Goal: Transaction & Acquisition: Purchase product/service

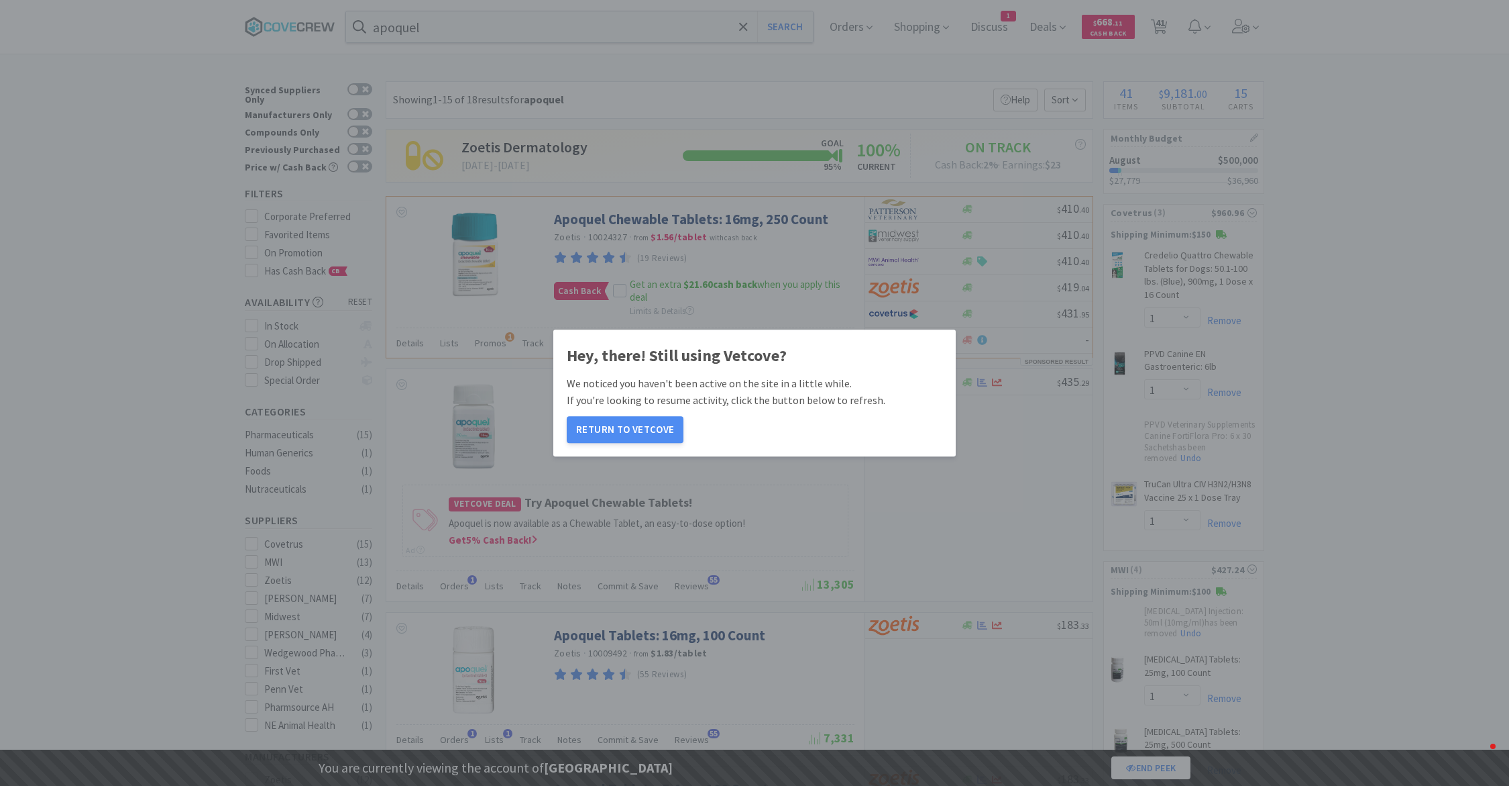
select select "1"
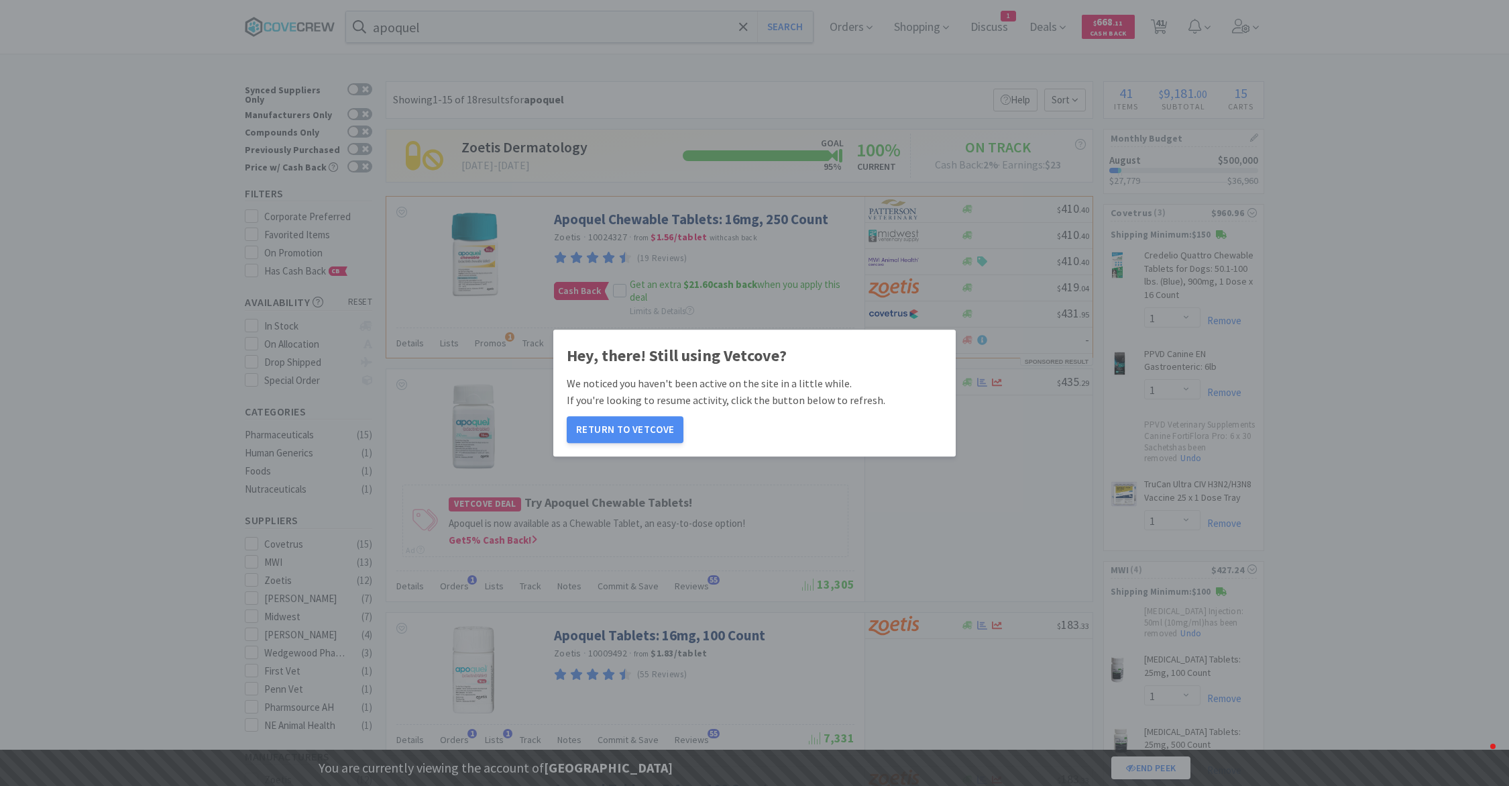
select select "1"
select select "4"
select select "1"
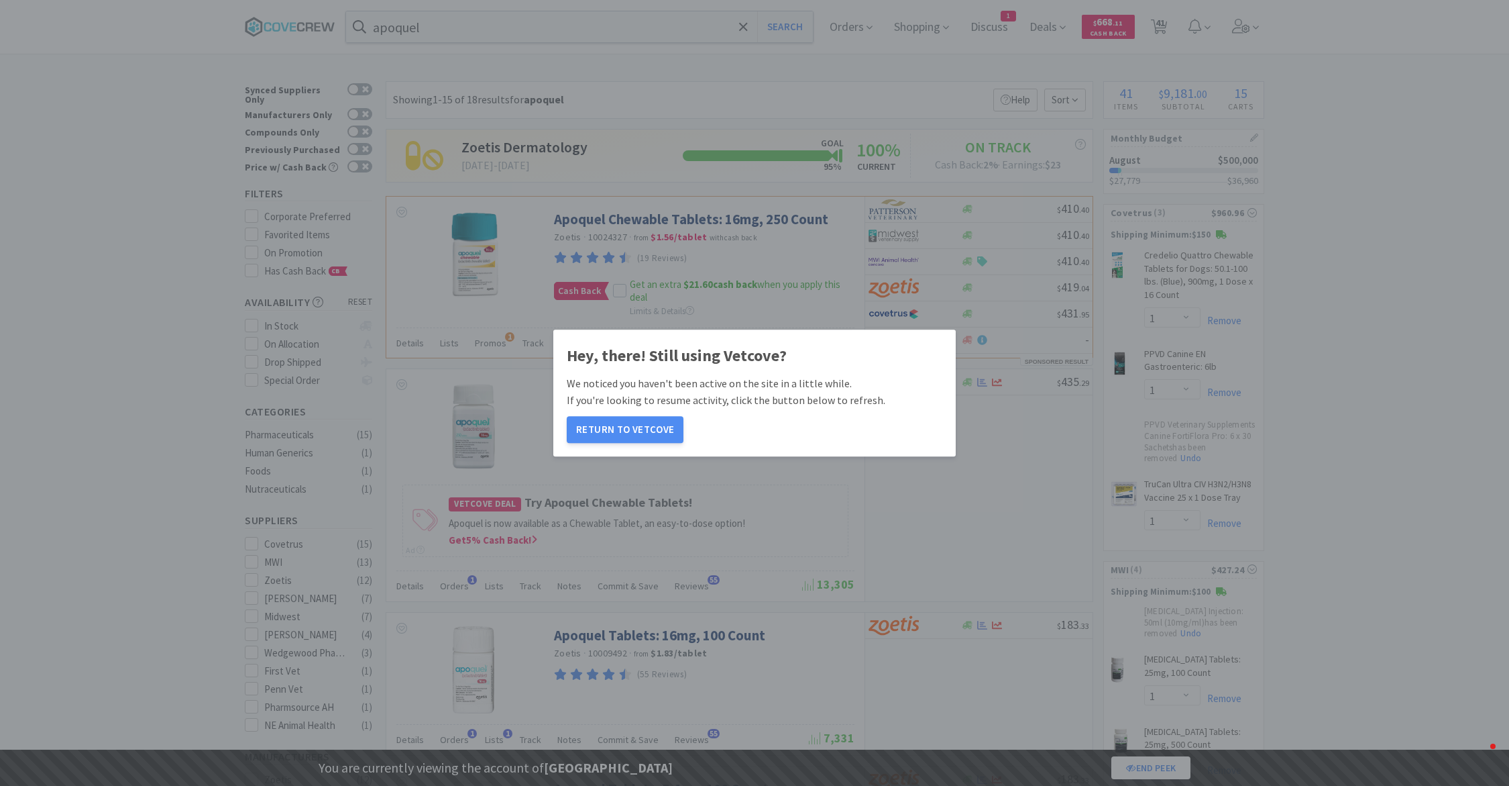
select select "1"
select select "2"
select select "1"
select select "2"
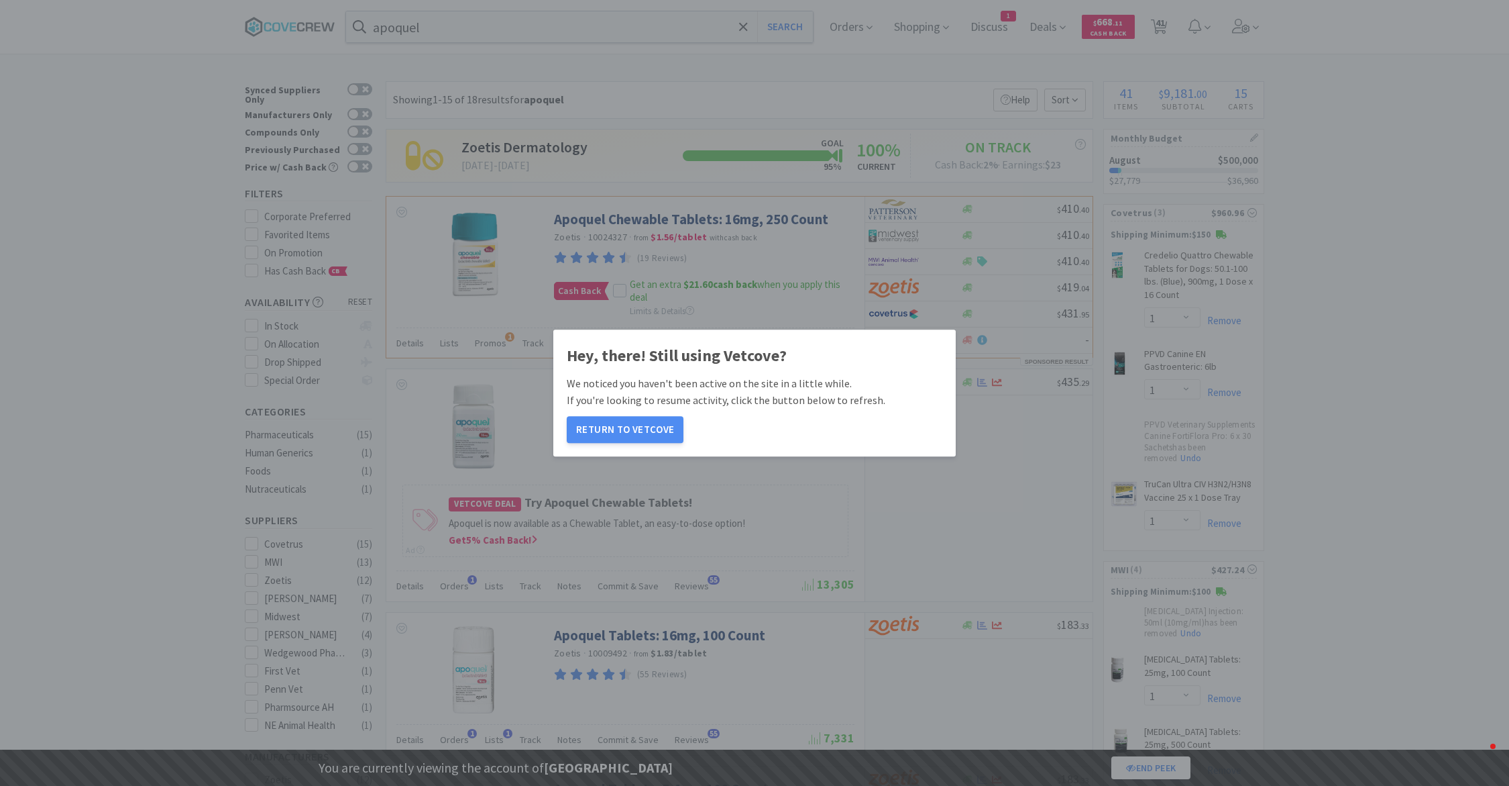
select select "1"
select select "5"
select select "2"
select select "1"
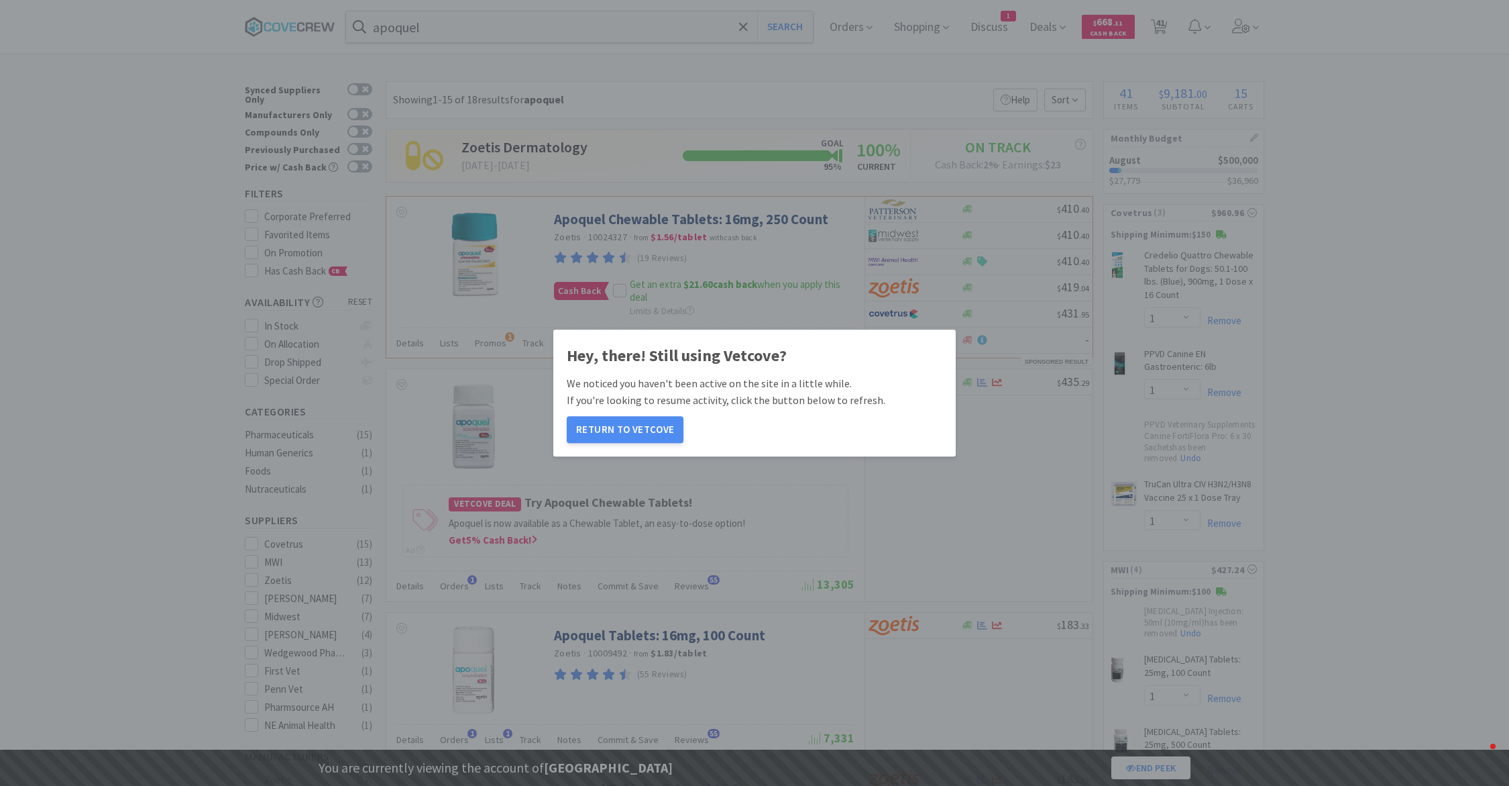
select select "1"
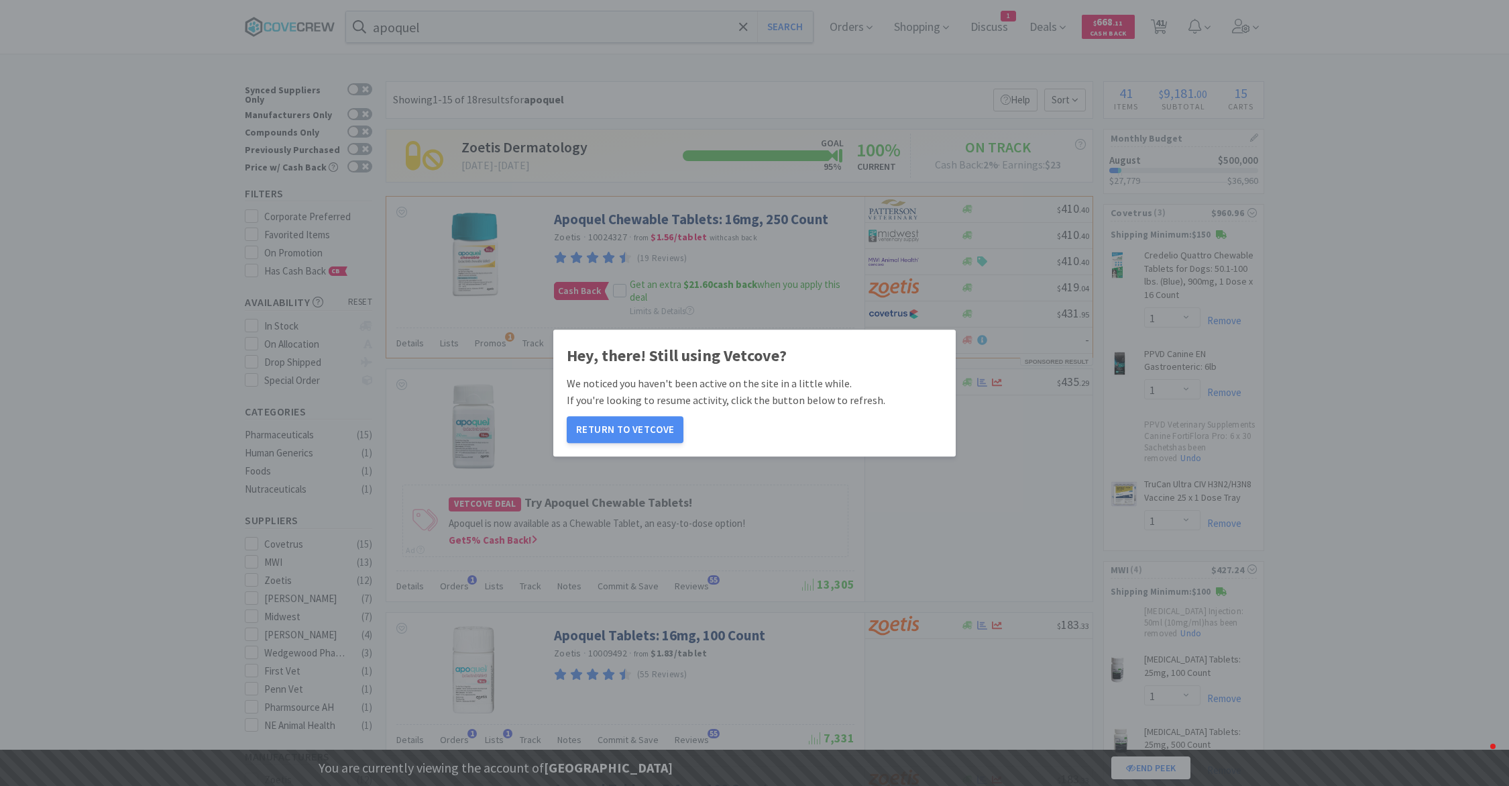
select select "1"
select select "2"
select select "1"
select select "2"
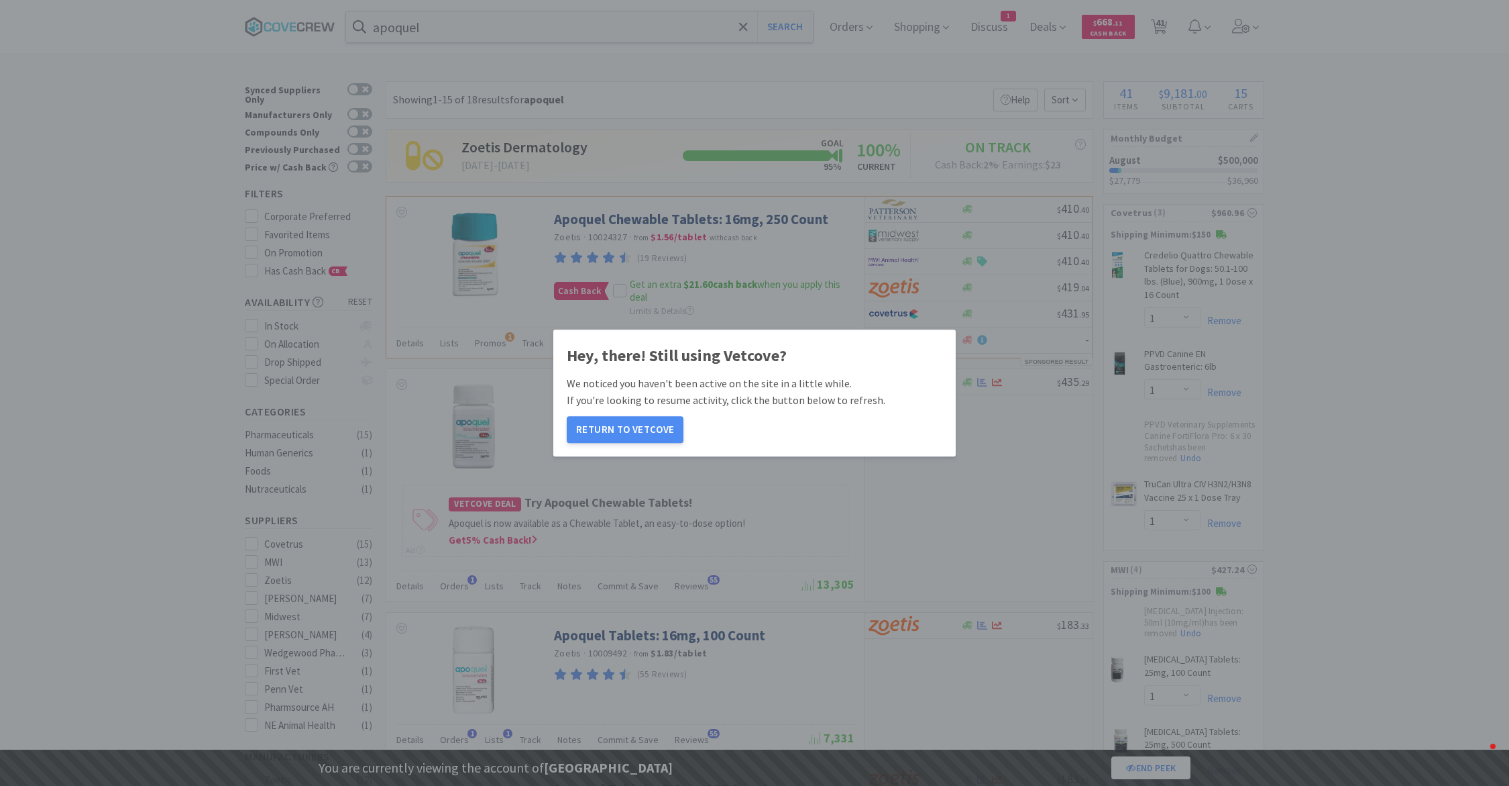
select select "1"
select select "2"
select select "1"
select select "3"
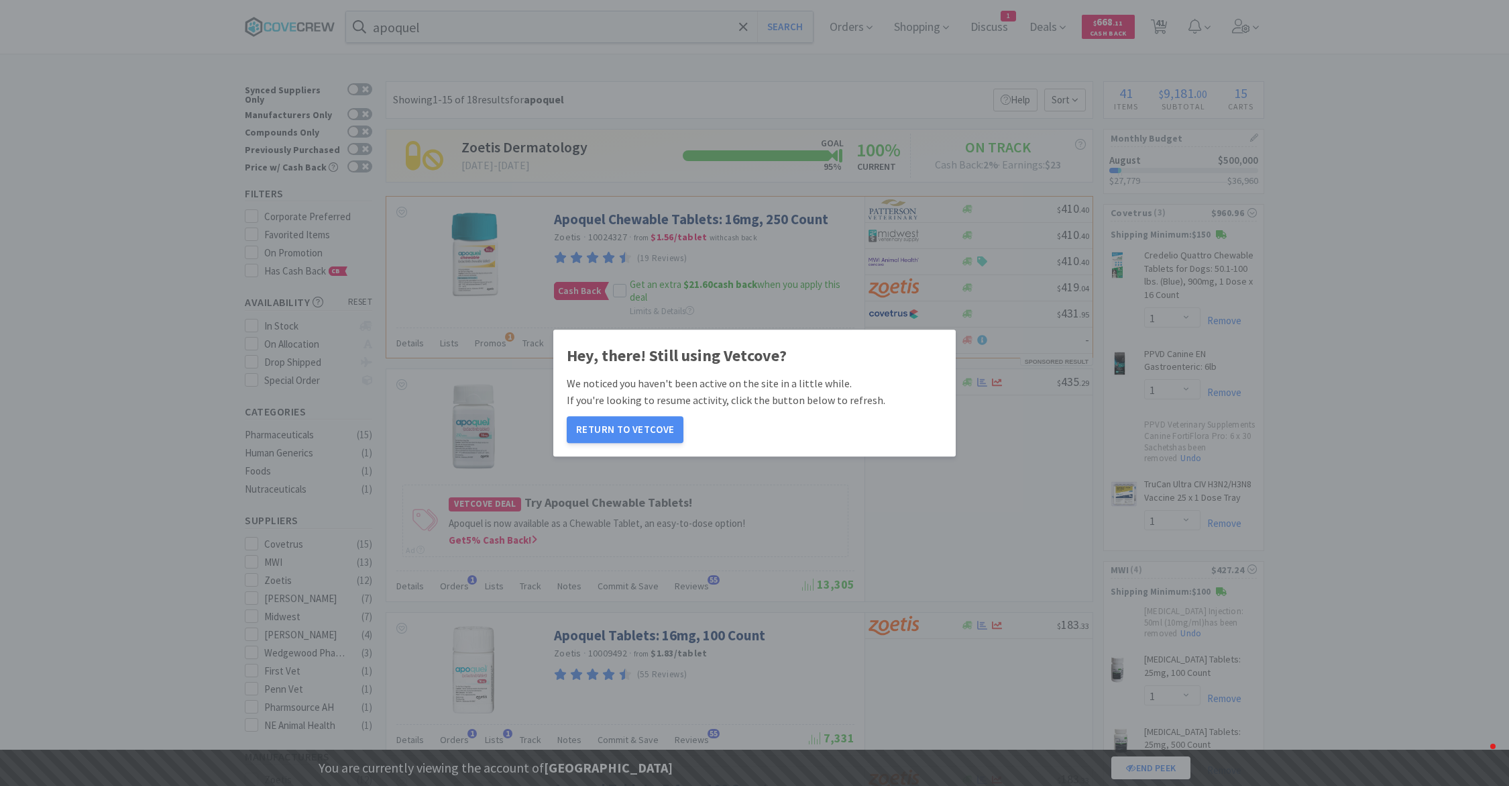
select select "3"
select select "1"
select select "2"
select select "5"
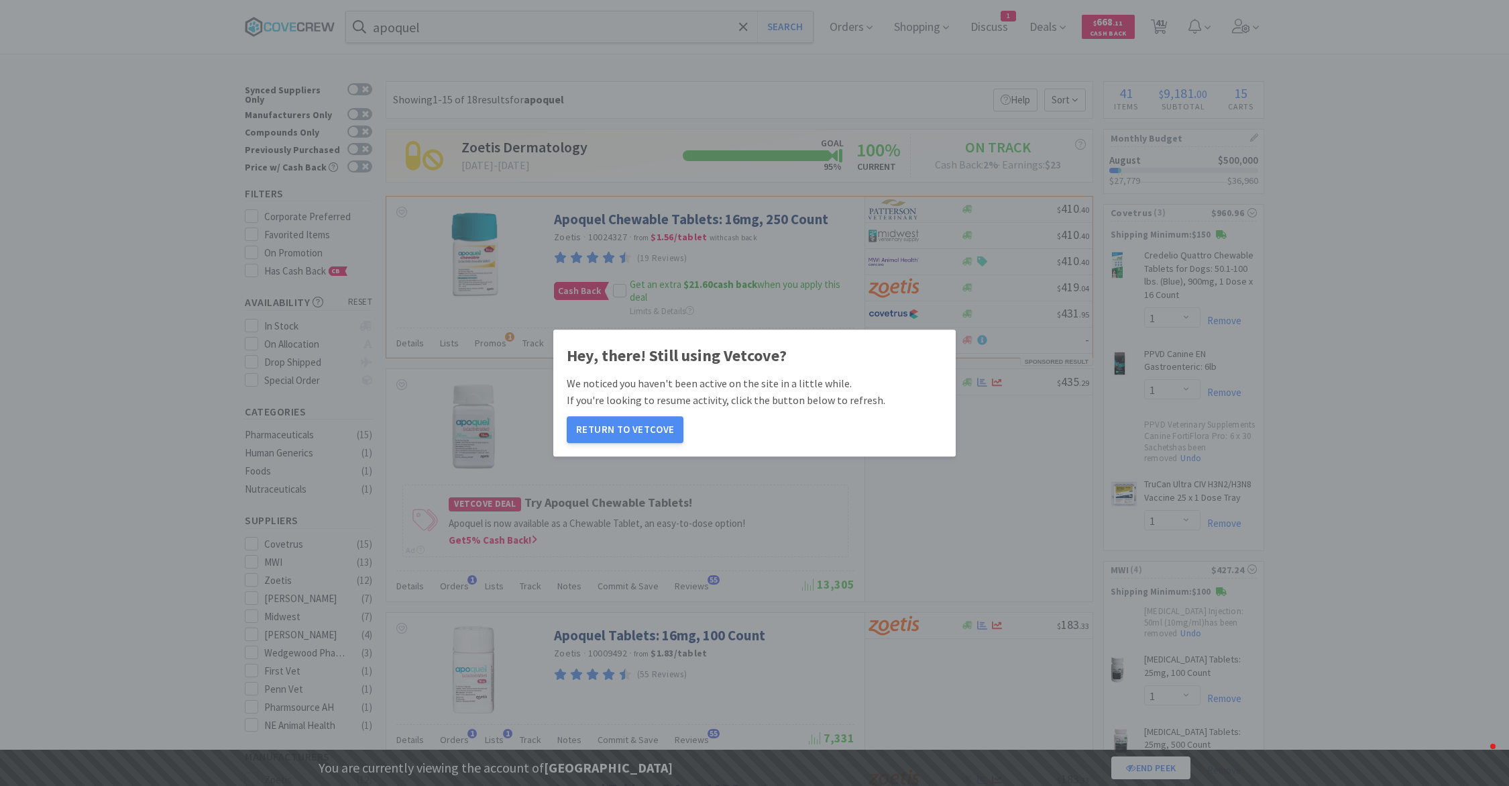
select select "2"
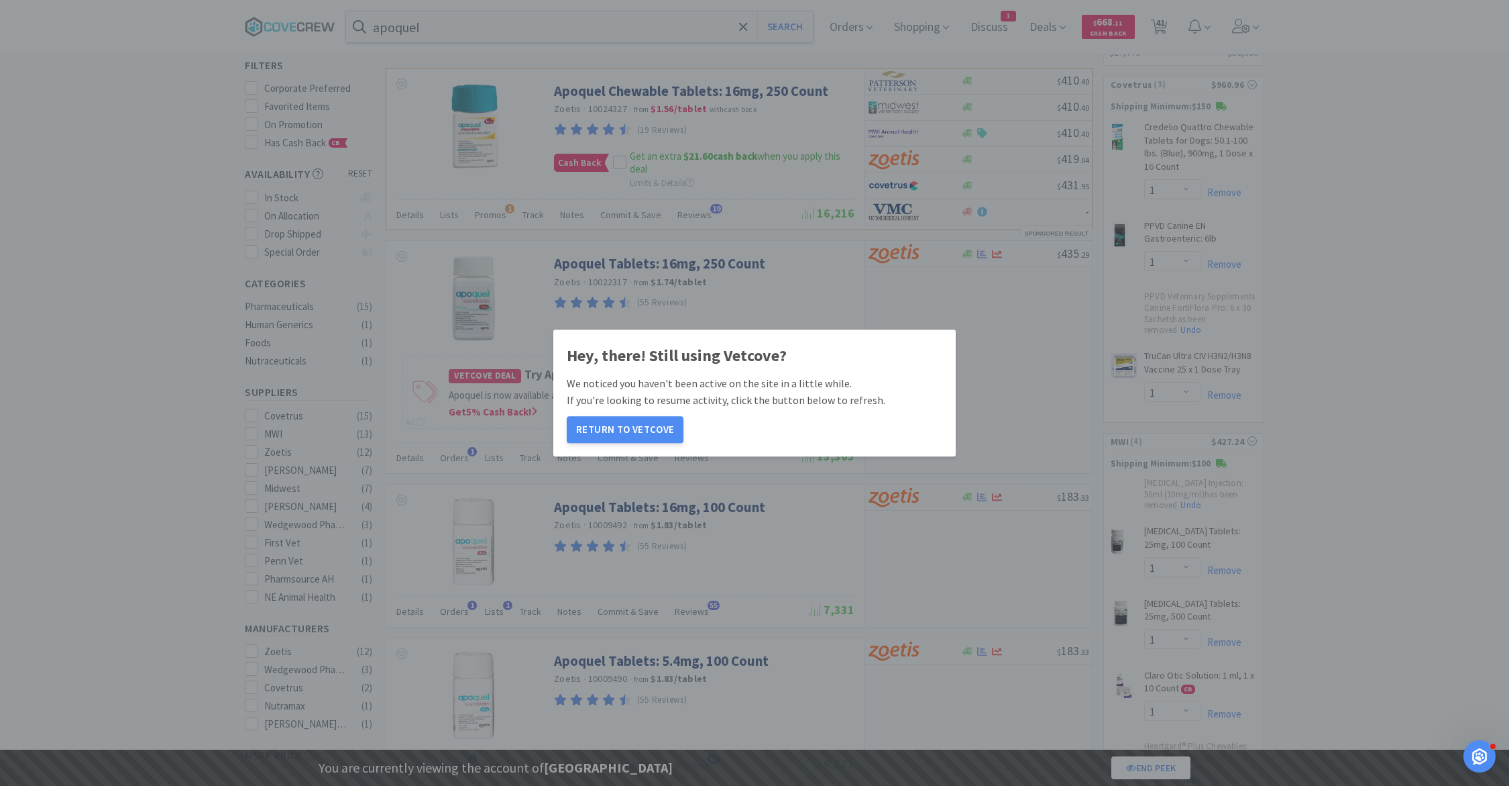
click at [657, 77] on div "Hey, there! Still using Vetcove? We noticed you haven't been active on the site…" at bounding box center [754, 393] width 1509 height 786
click at [625, 429] on button "Return to Vetcove" at bounding box center [625, 429] width 117 height 27
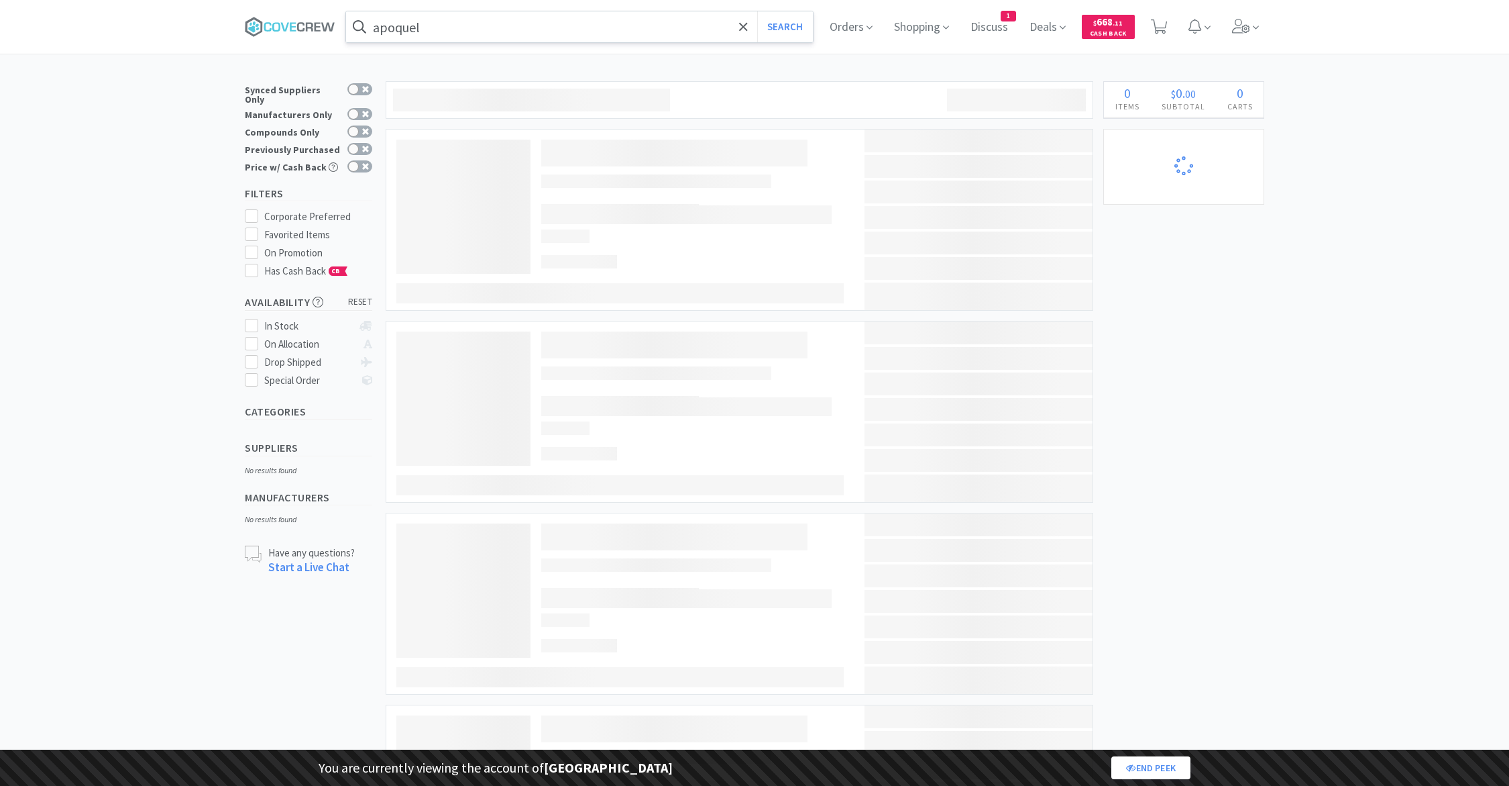
click at [490, 28] on input "apoquel" at bounding box center [579, 26] width 467 height 31
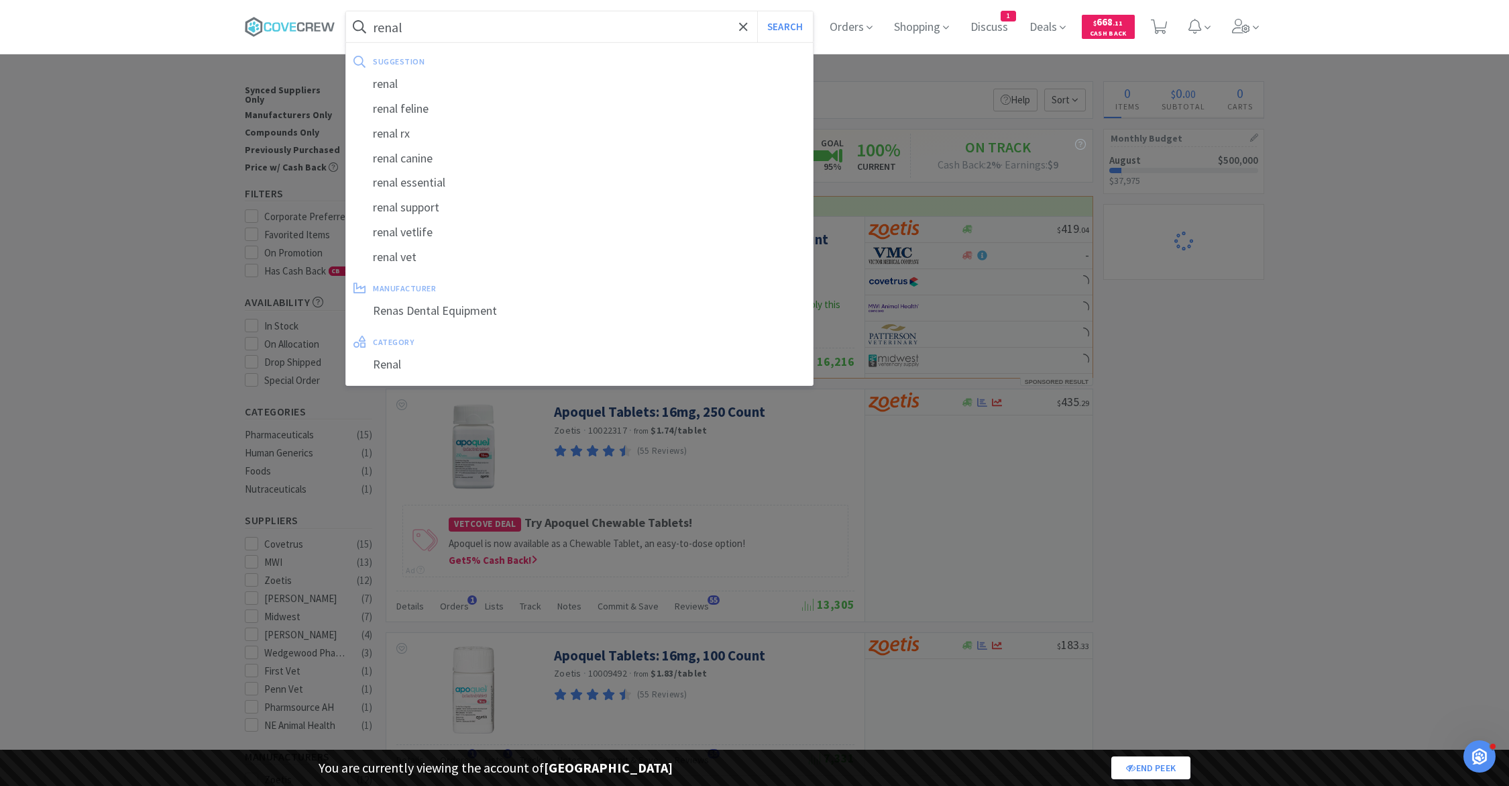
type input "renal"
select select "1"
select select "2"
select select "1"
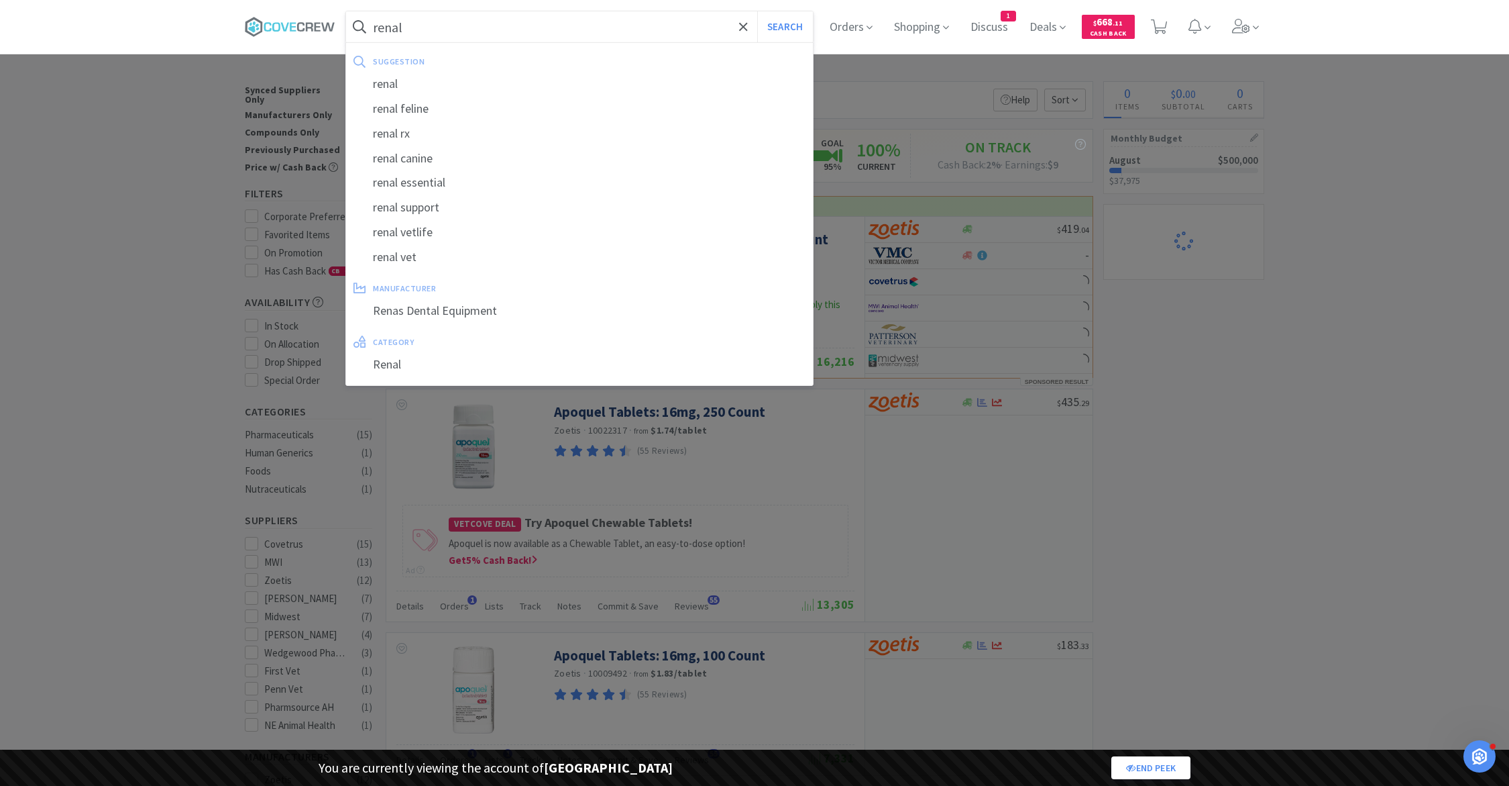
select select "1"
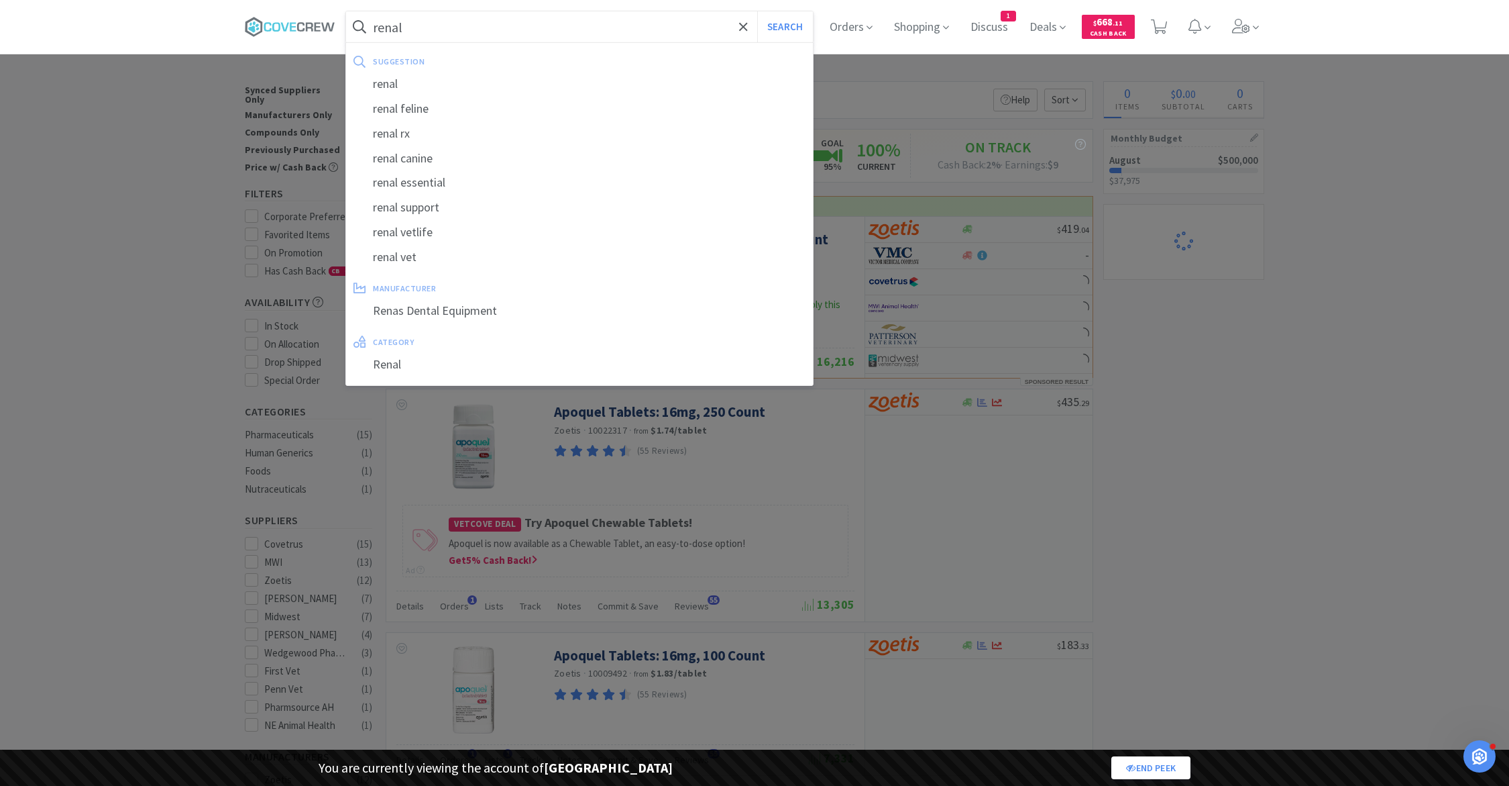
select select "2"
select select "1"
select select "5"
select select "2"
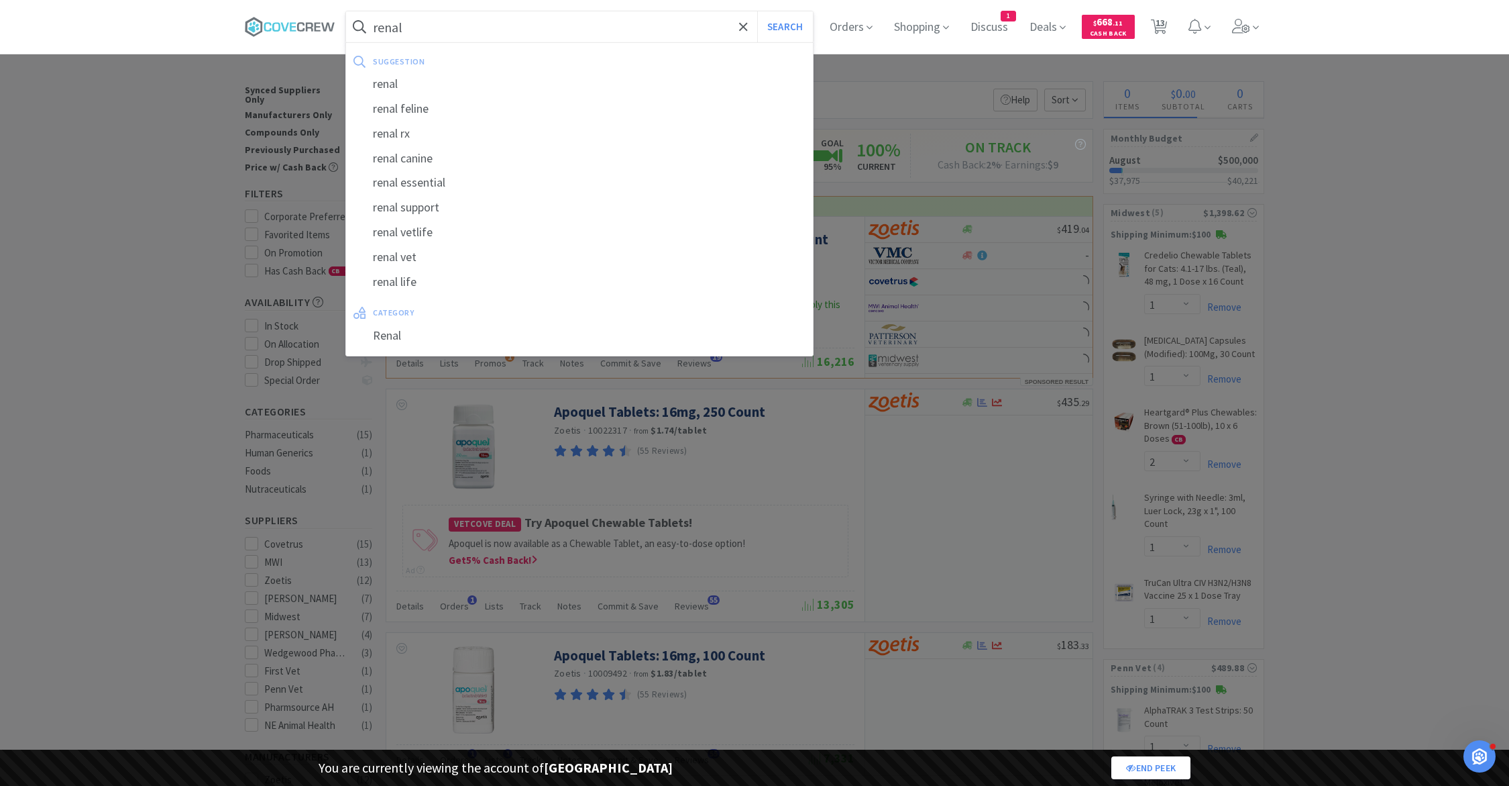
type input "renal k"
select select "1"
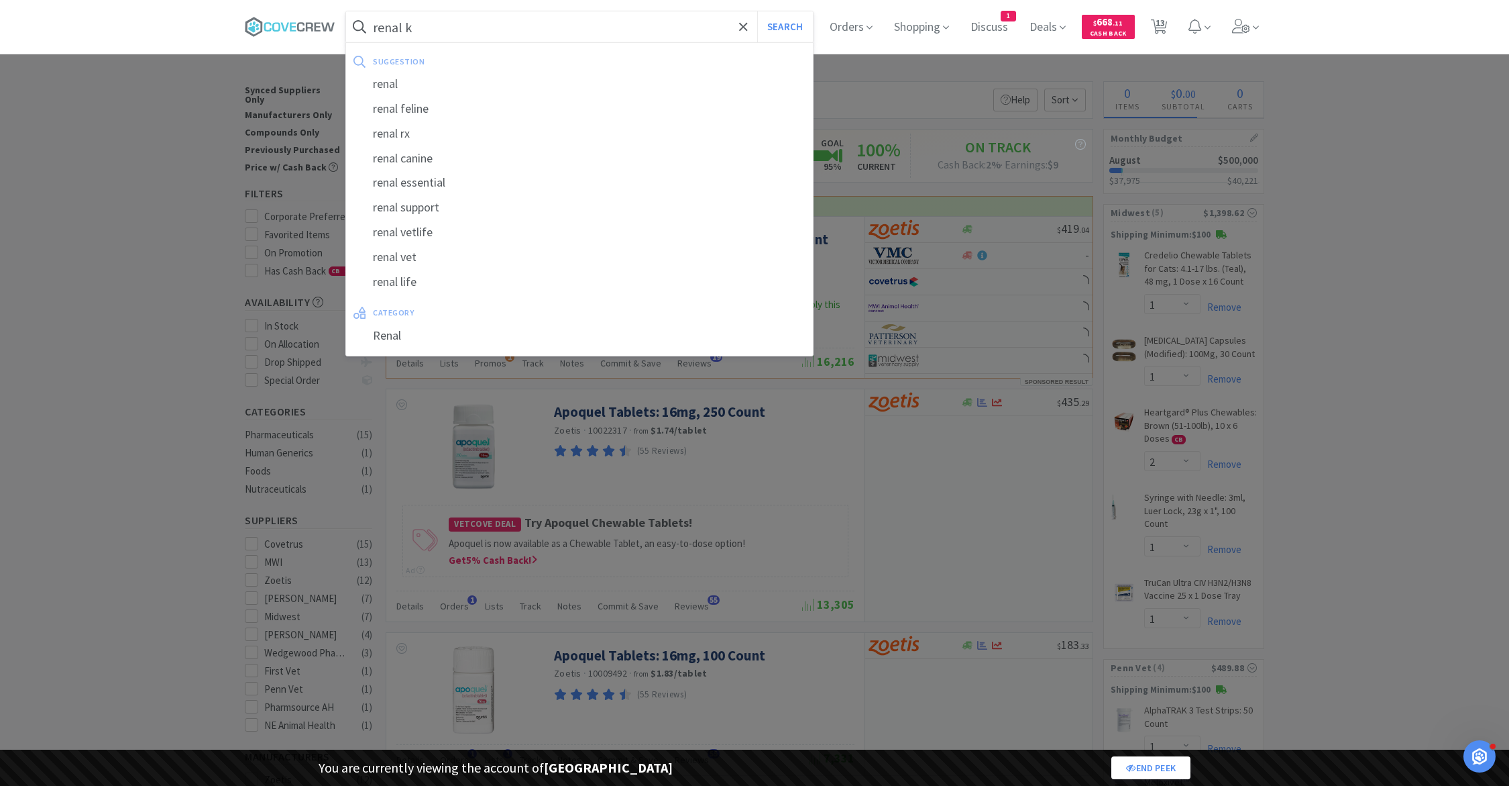
select select "2"
select select "1"
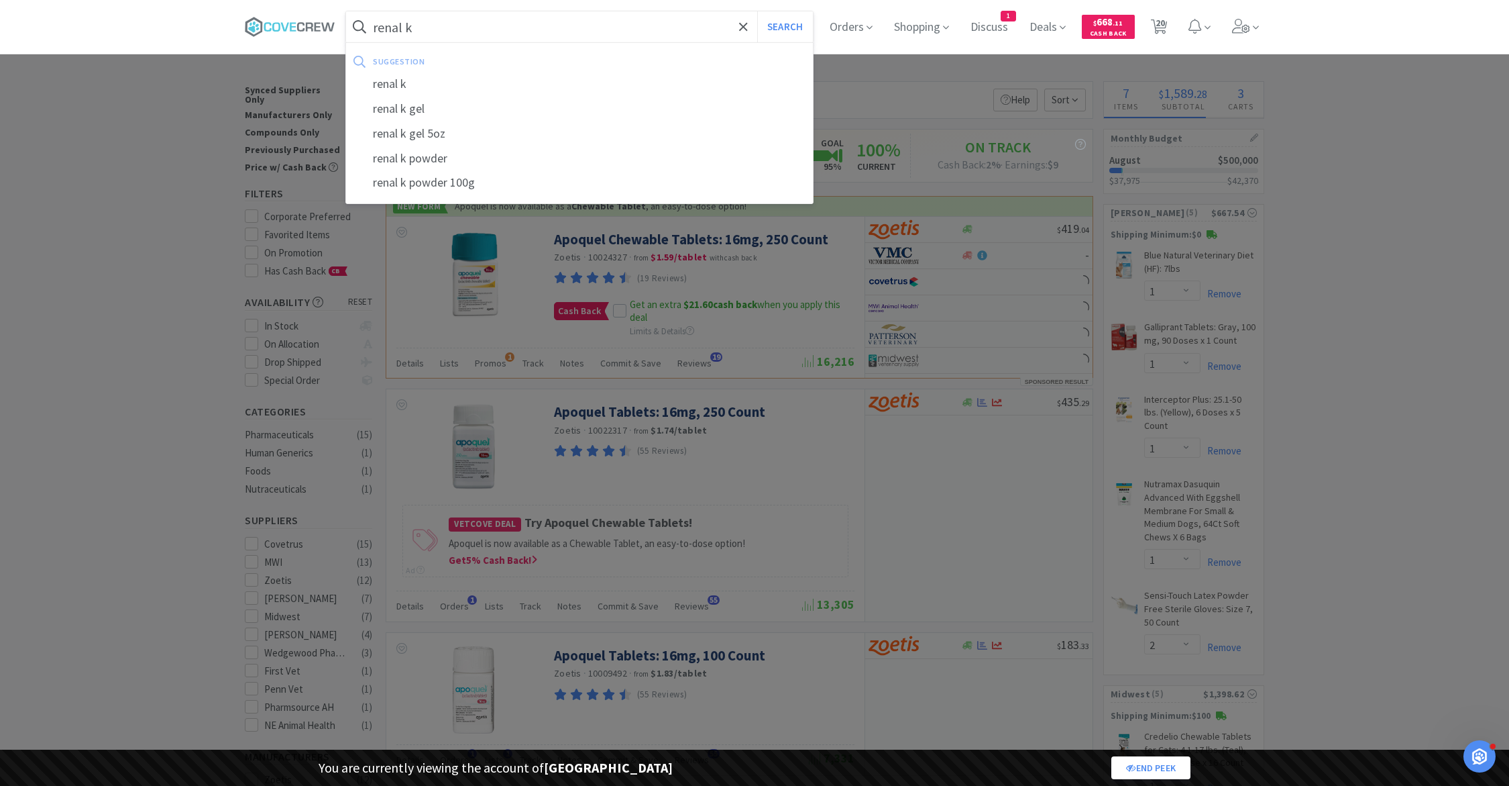
select select "5"
select select "2"
select select "1"
type input "renal k"
click at [459, 93] on div "renal k" at bounding box center [579, 84] width 467 height 25
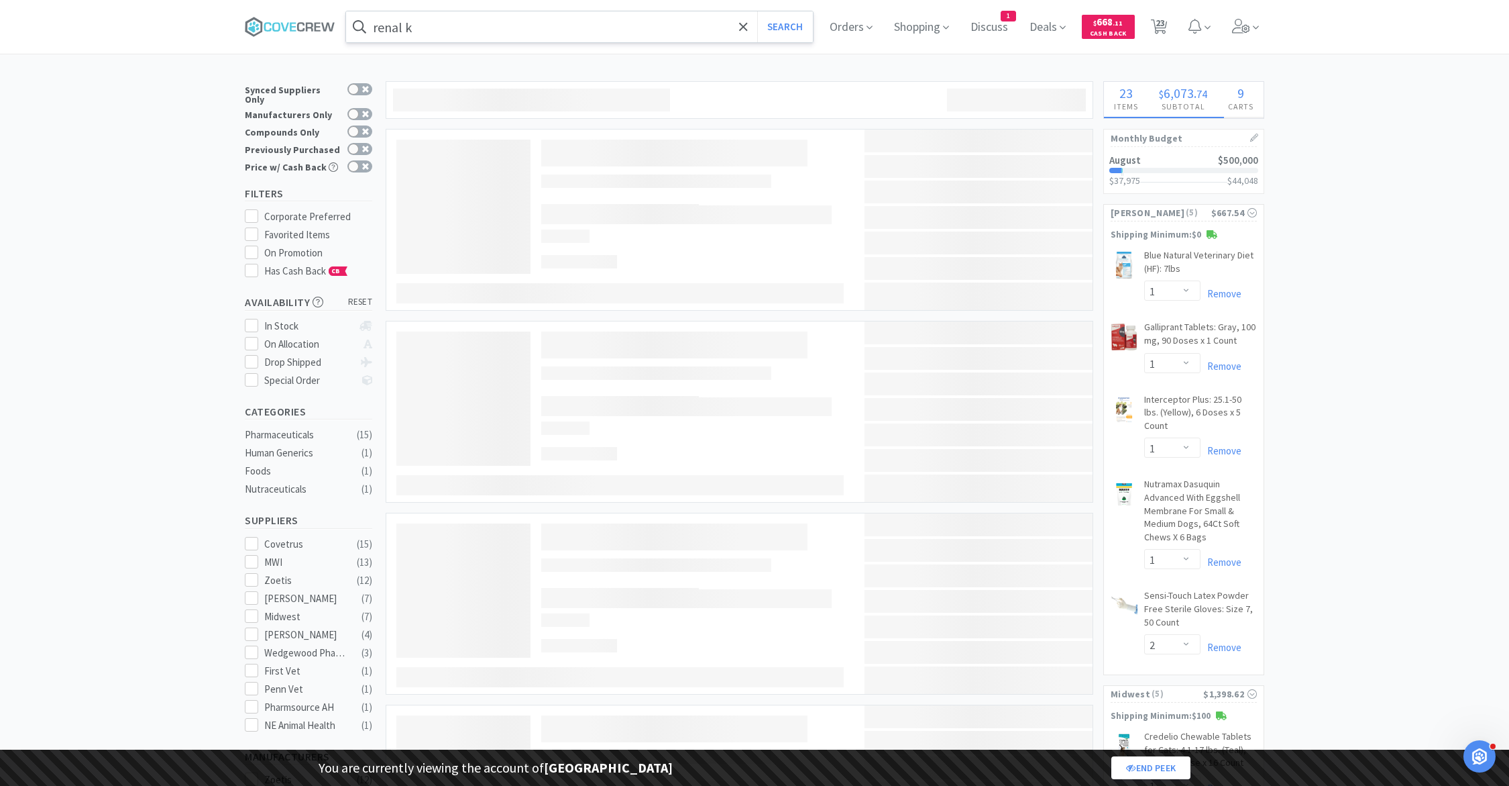
select select "10"
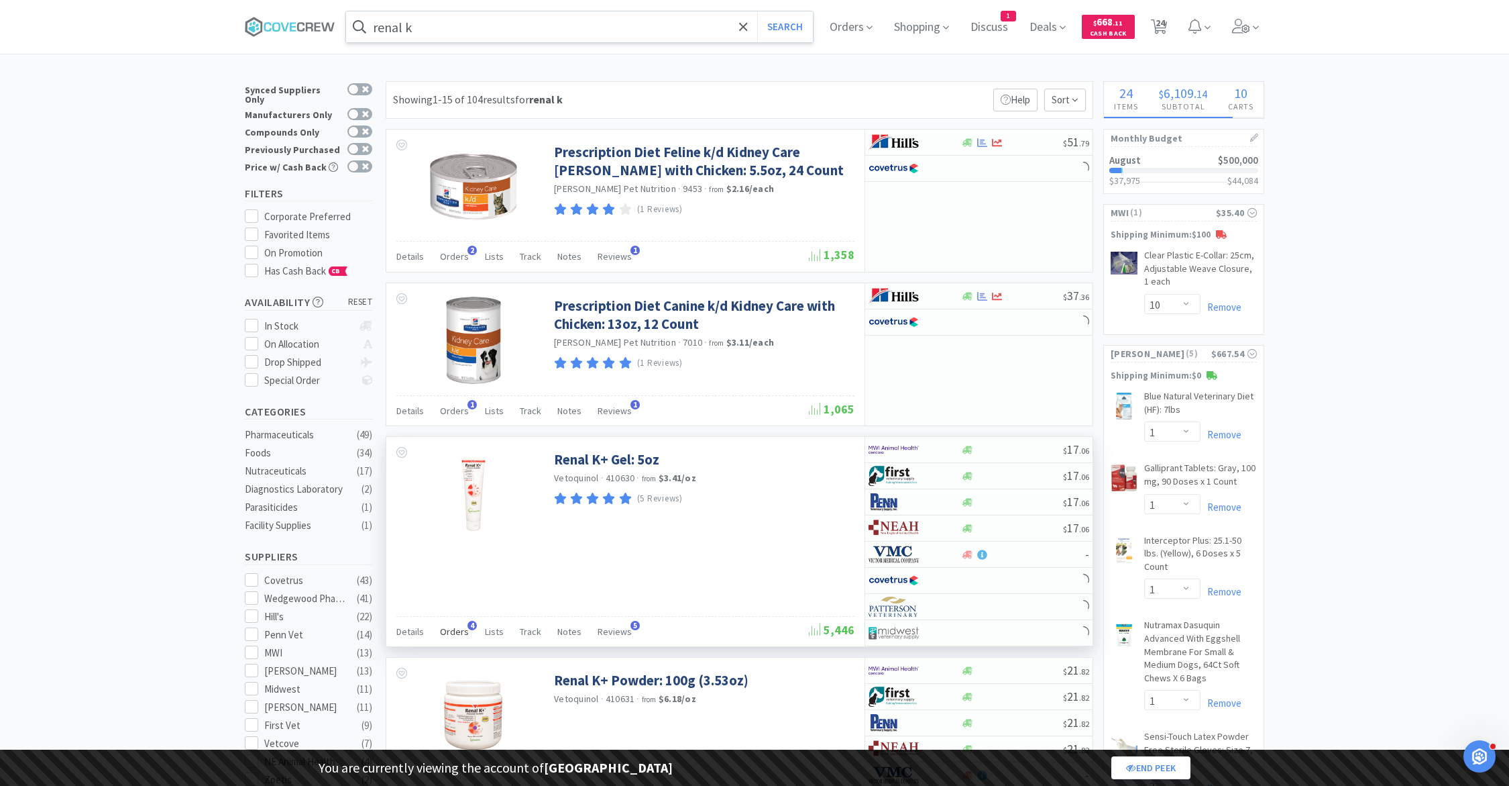
select select "1"
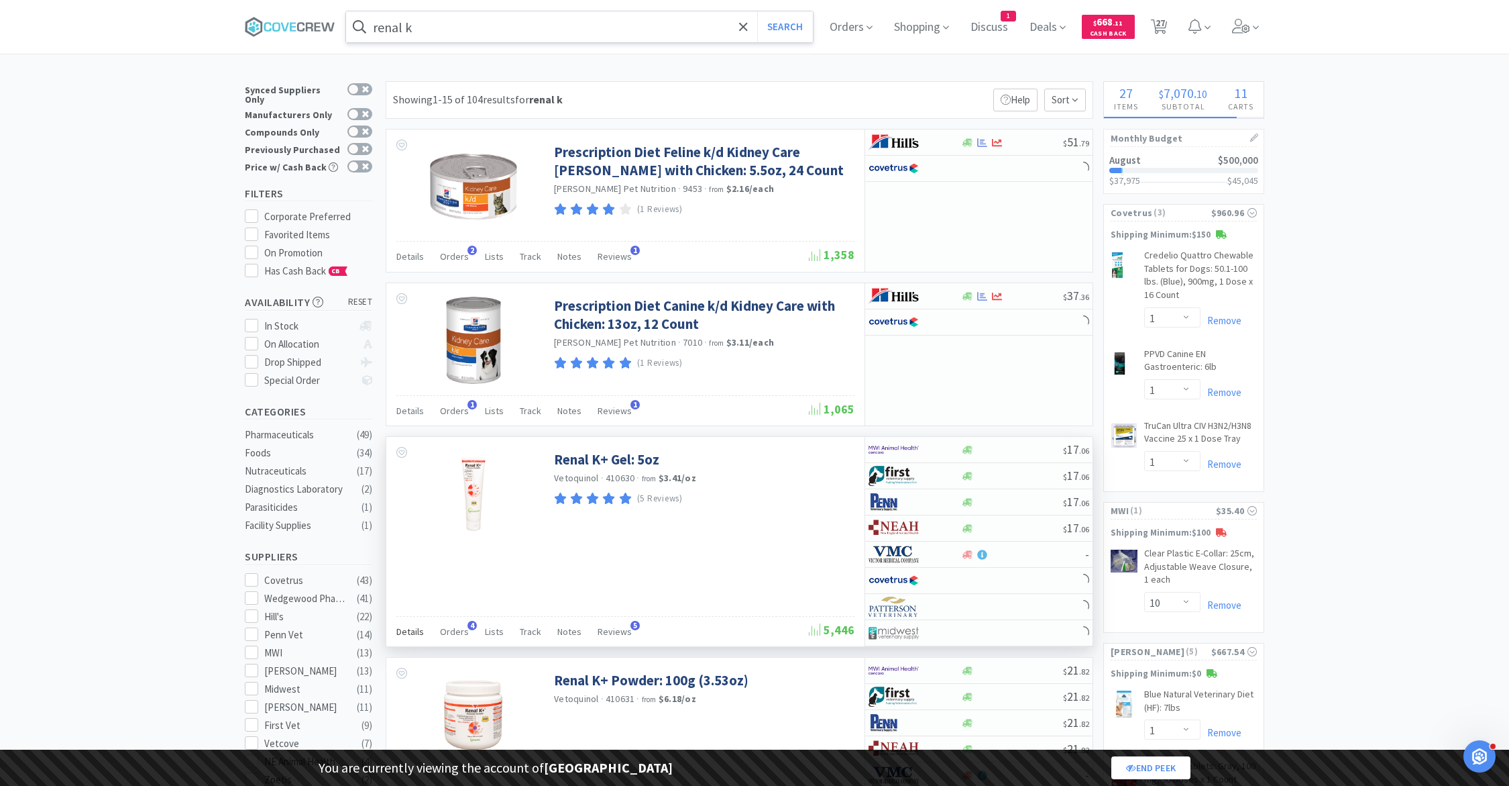
click at [402, 629] on span "Details" at bounding box center [410, 631] width 28 height 12
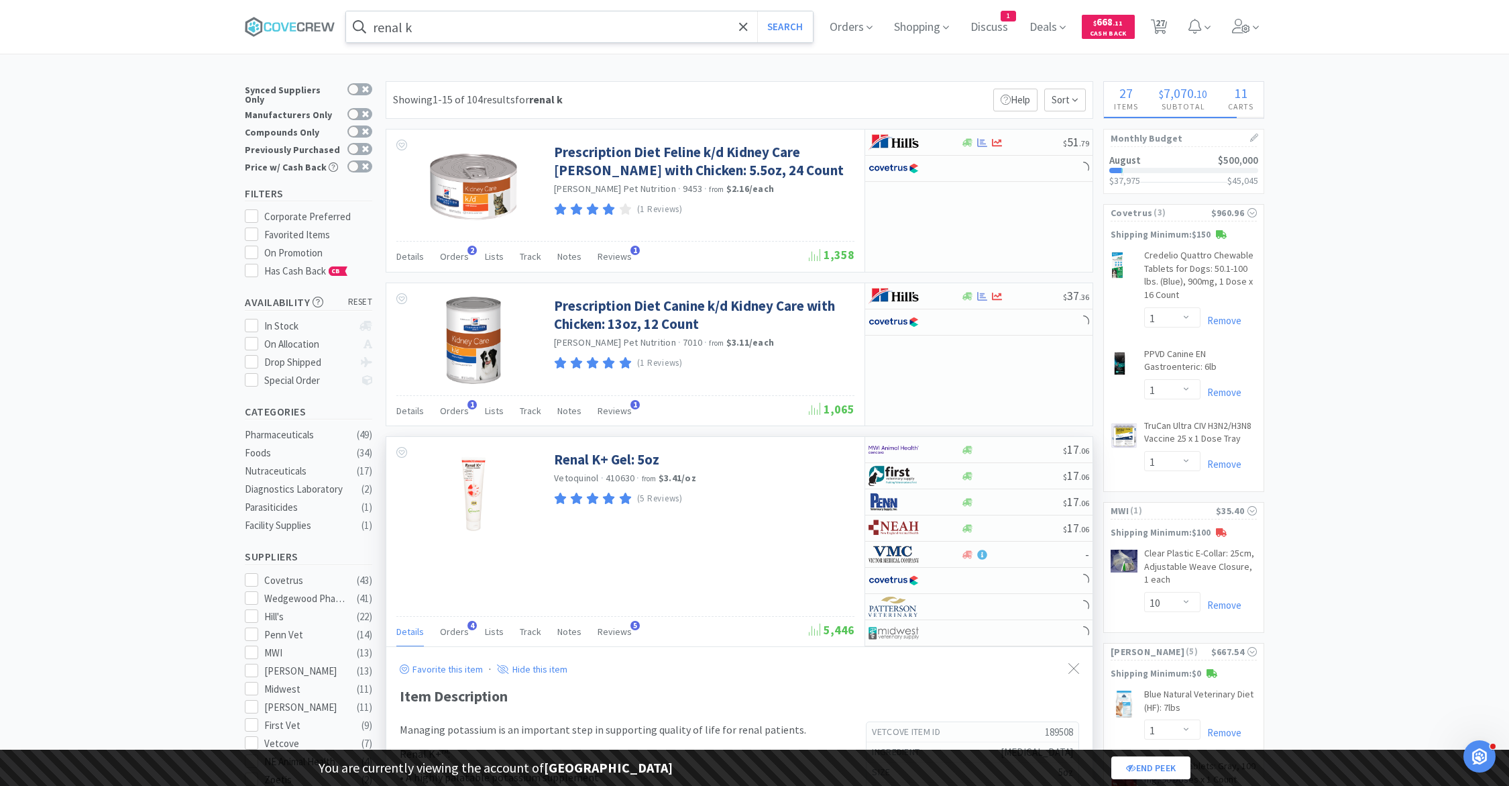
select select "1"
select select "3"
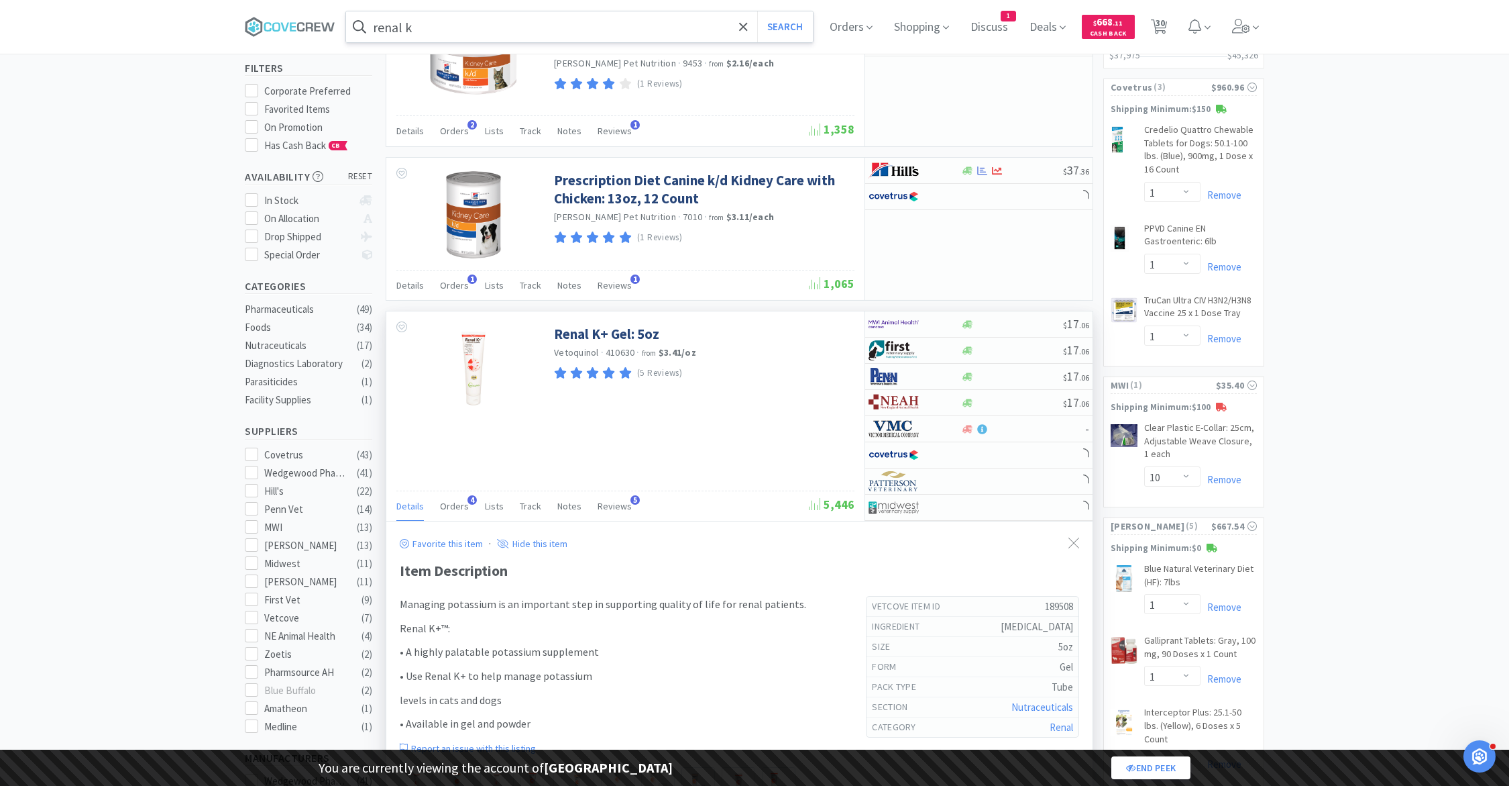
scroll to position [131, 0]
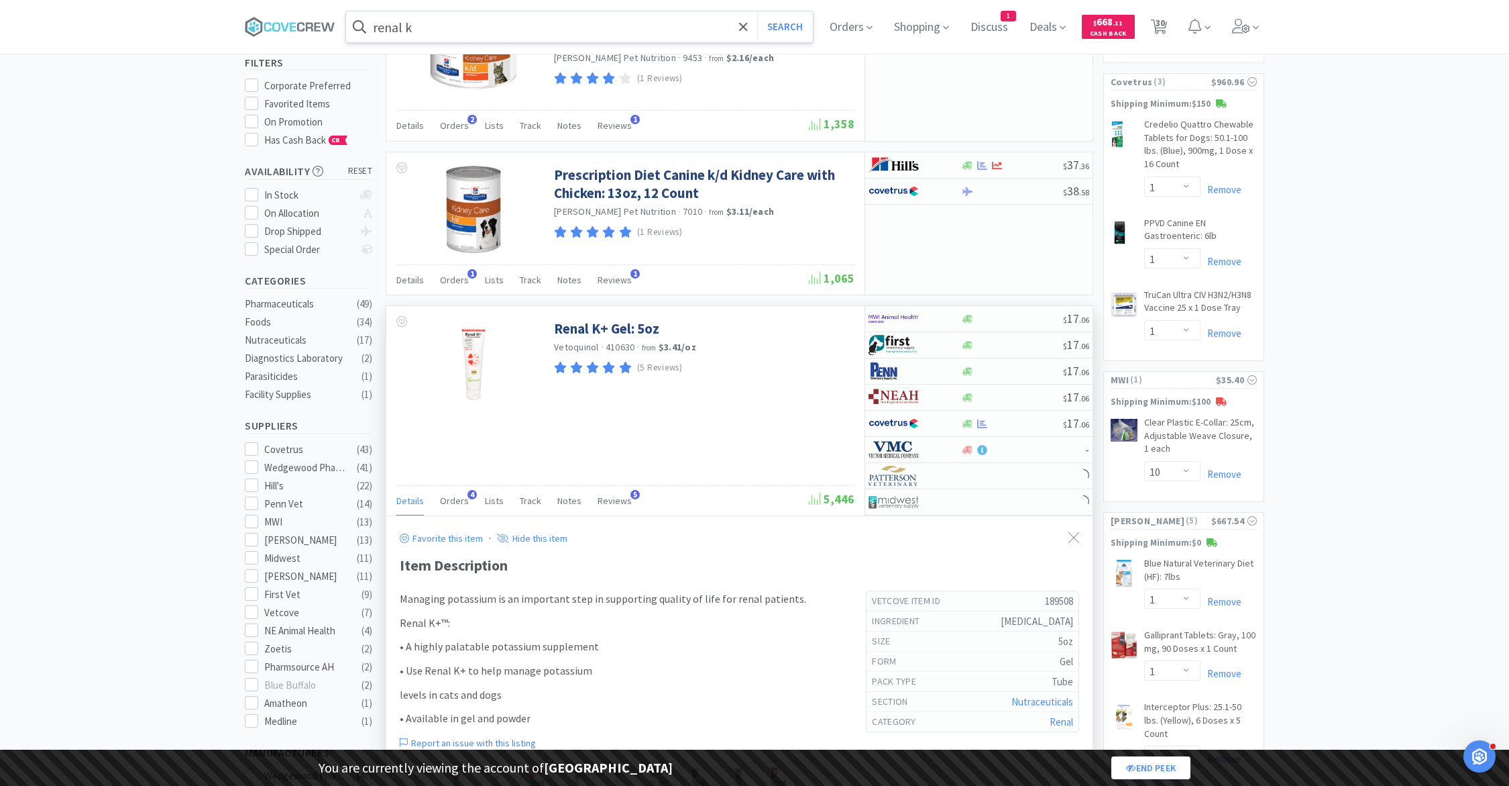
click at [1057, 596] on h5 "189508" at bounding box center [1012, 601] width 122 height 14
select select "1"
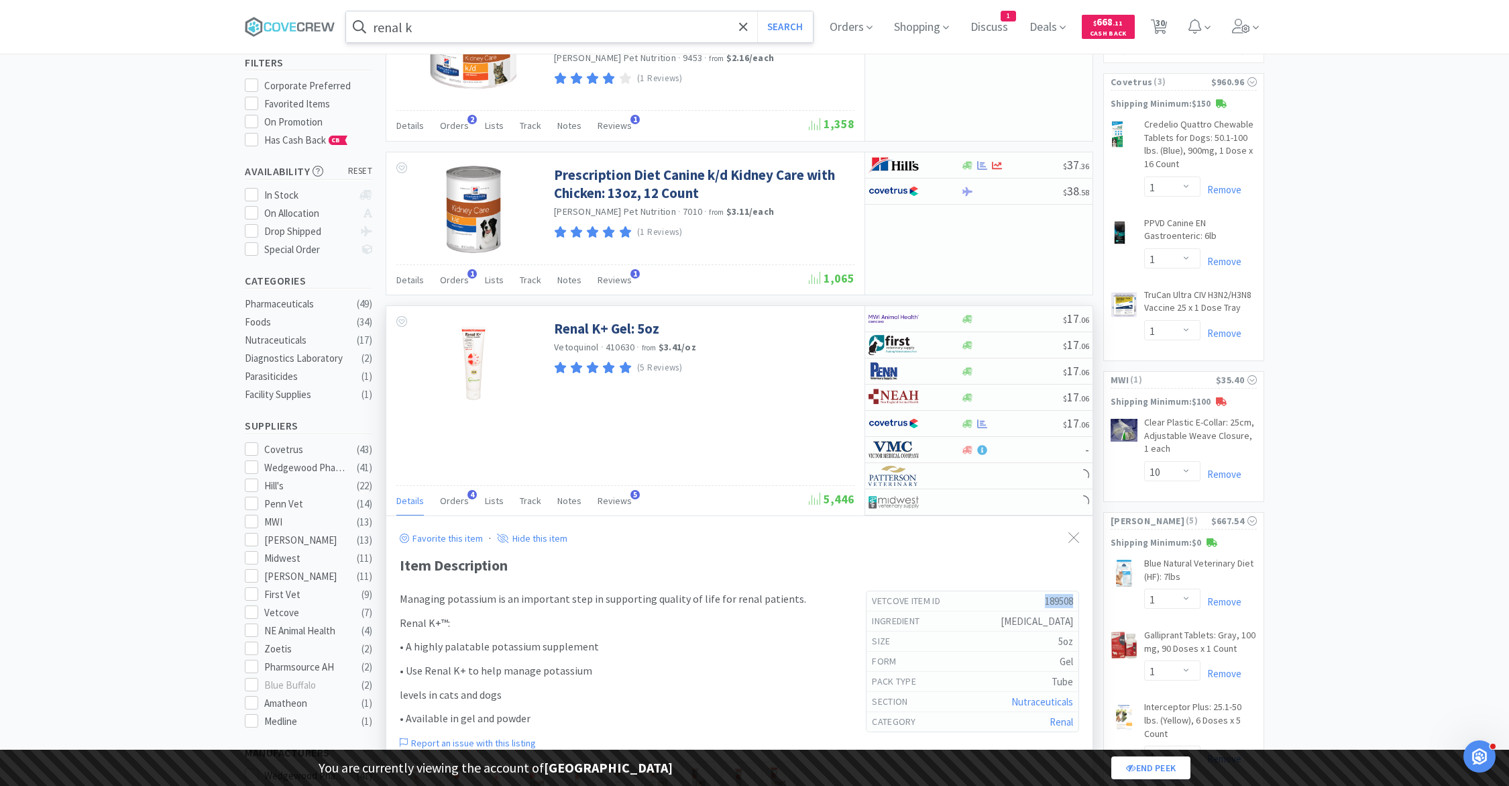
select select "2"
select select "1"
copy h5 "189508"
select select "2"
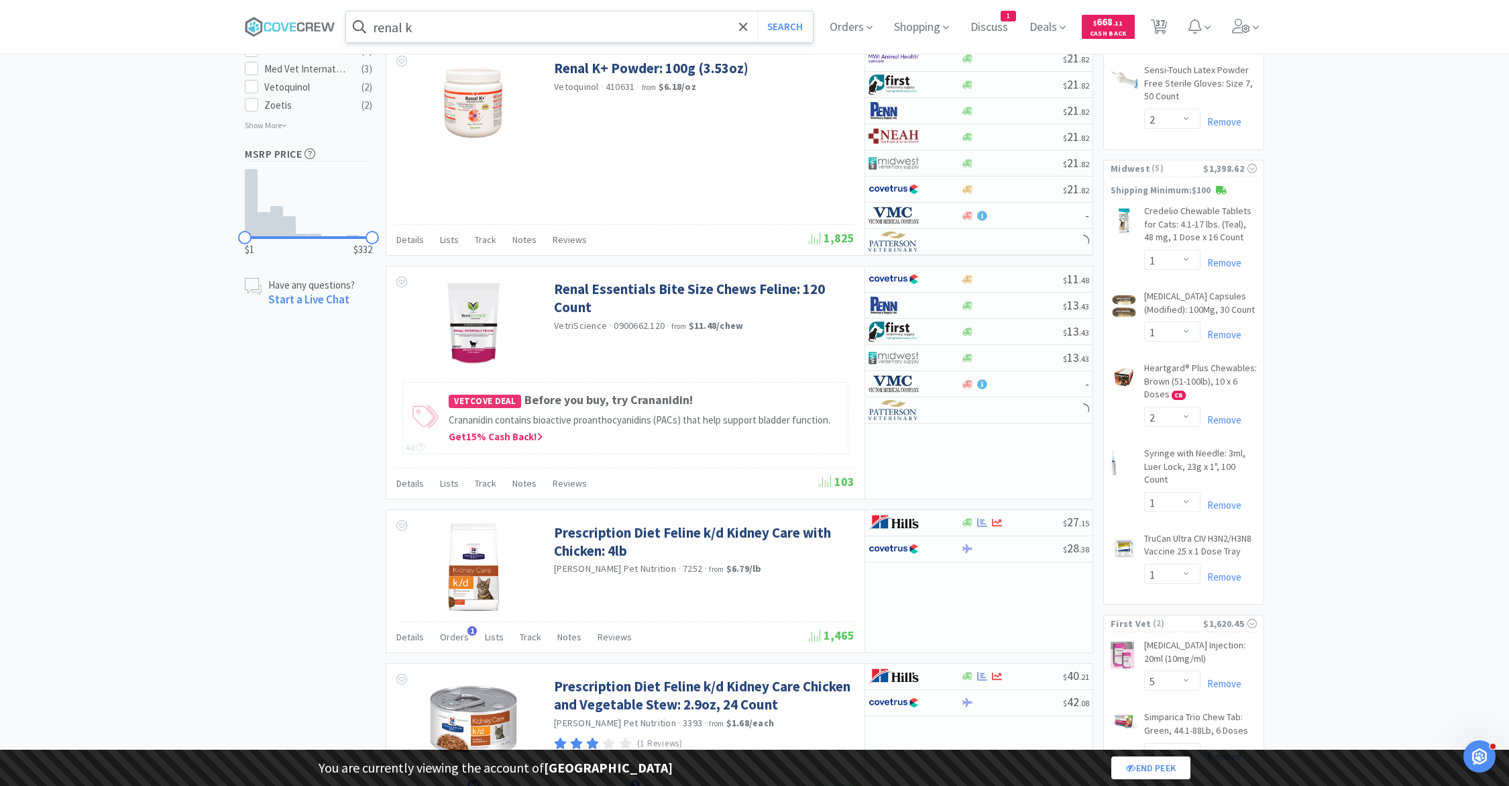
scroll to position [985, 0]
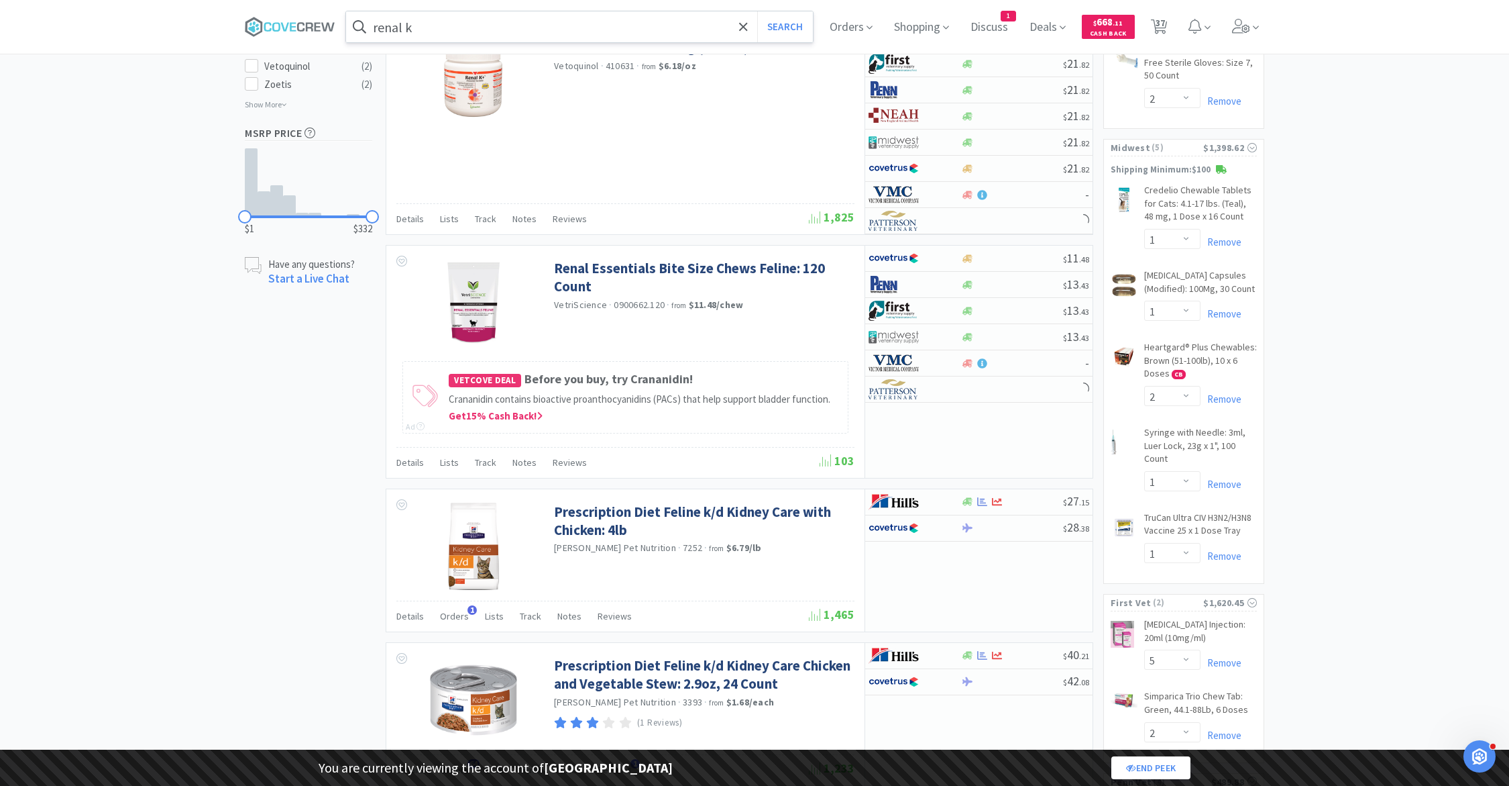
select select "1"
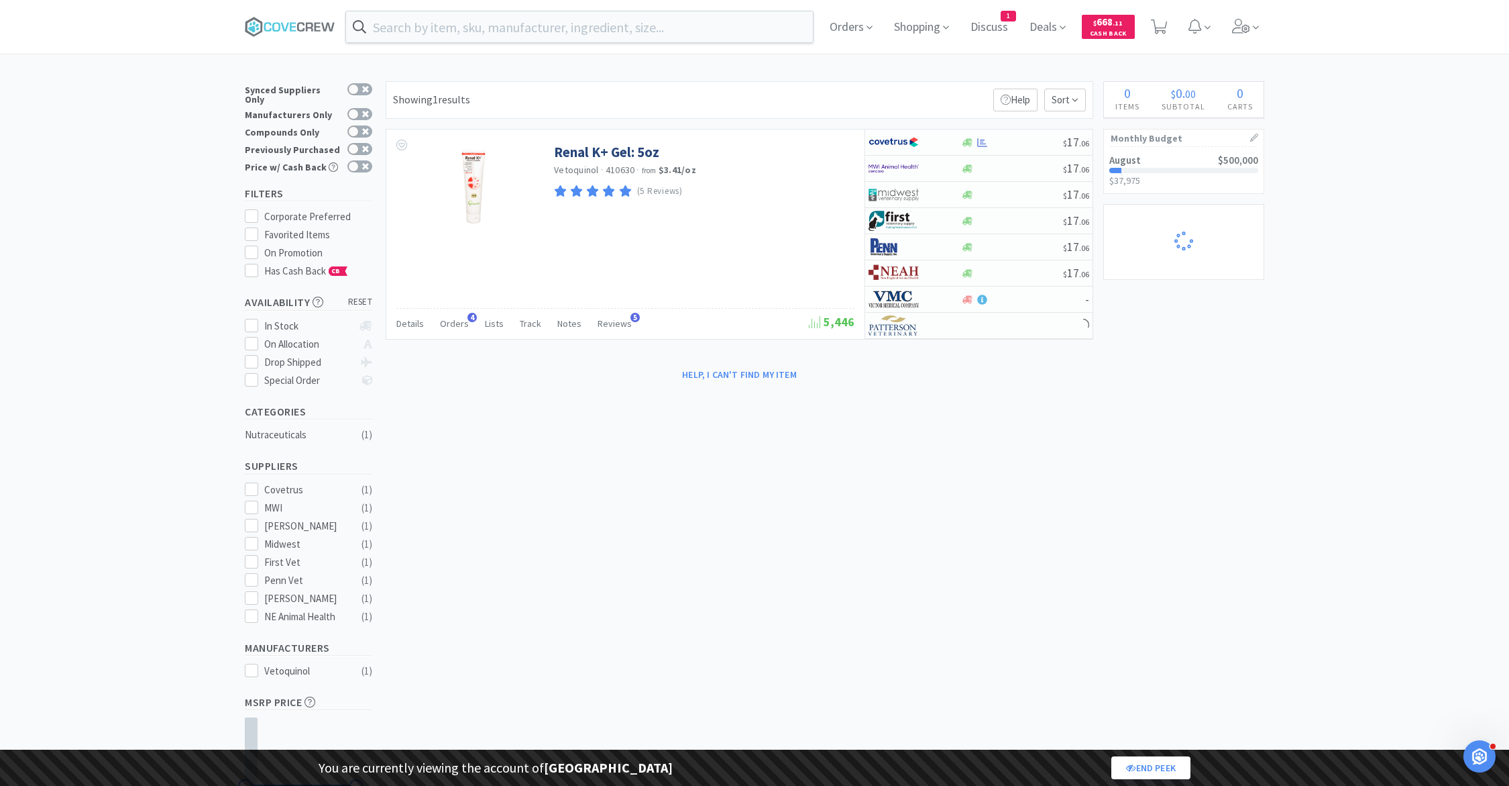
select select "1"
select select "10"
select select "1"
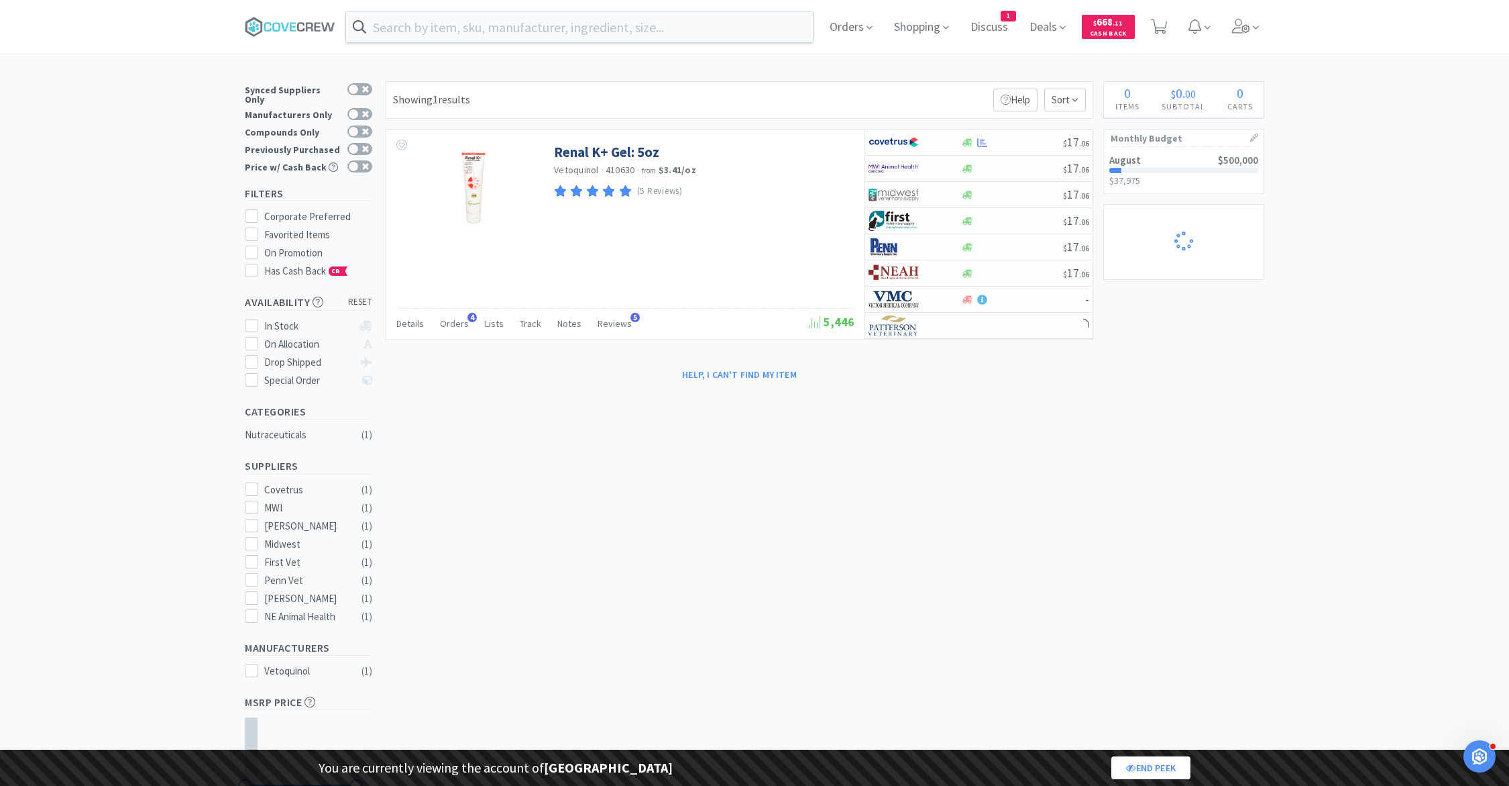
select select "1"
select select "2"
select select "1"
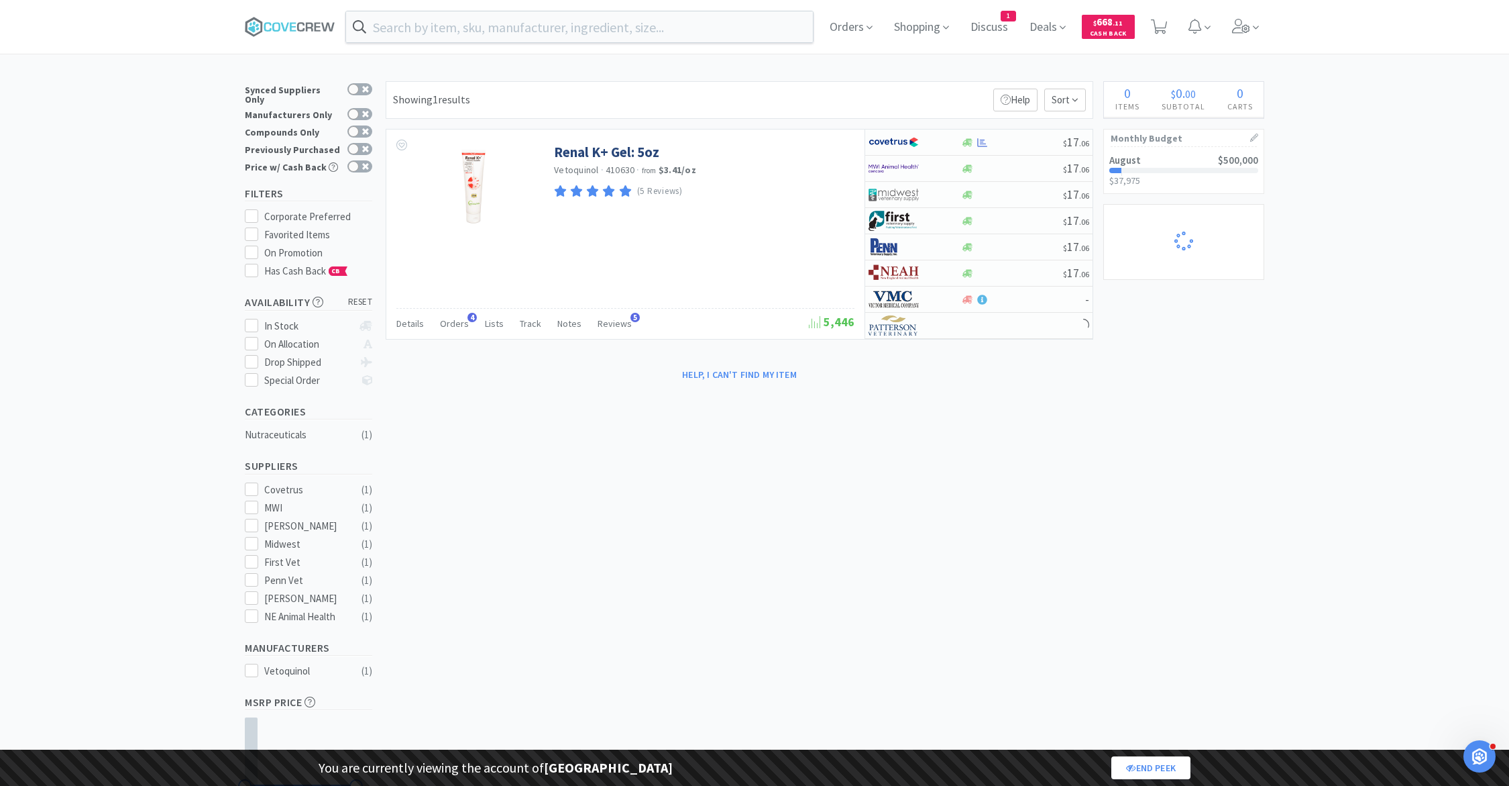
select select "1"
select select "2"
select select "1"
select select "5"
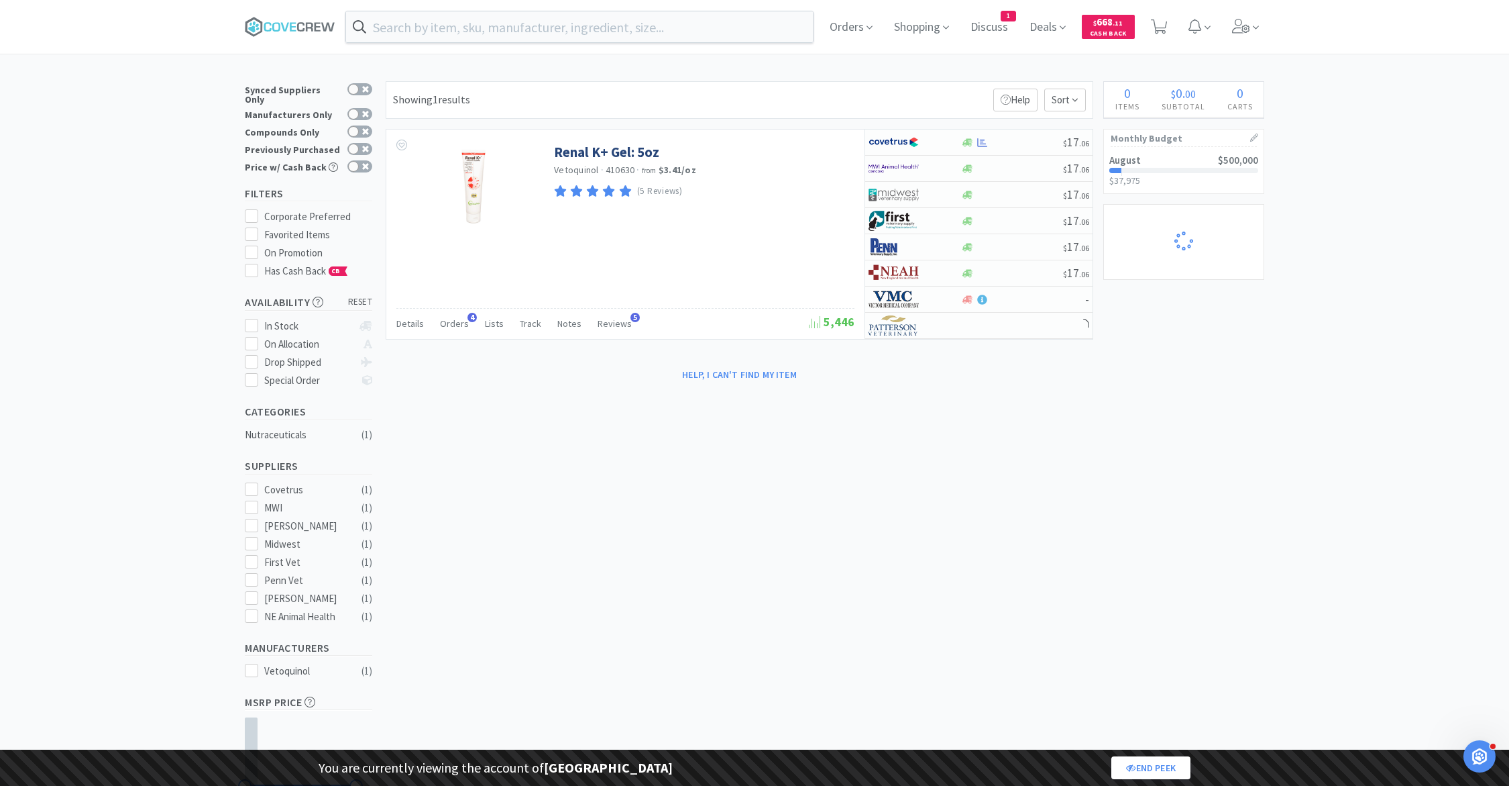
select select "2"
select select "1"
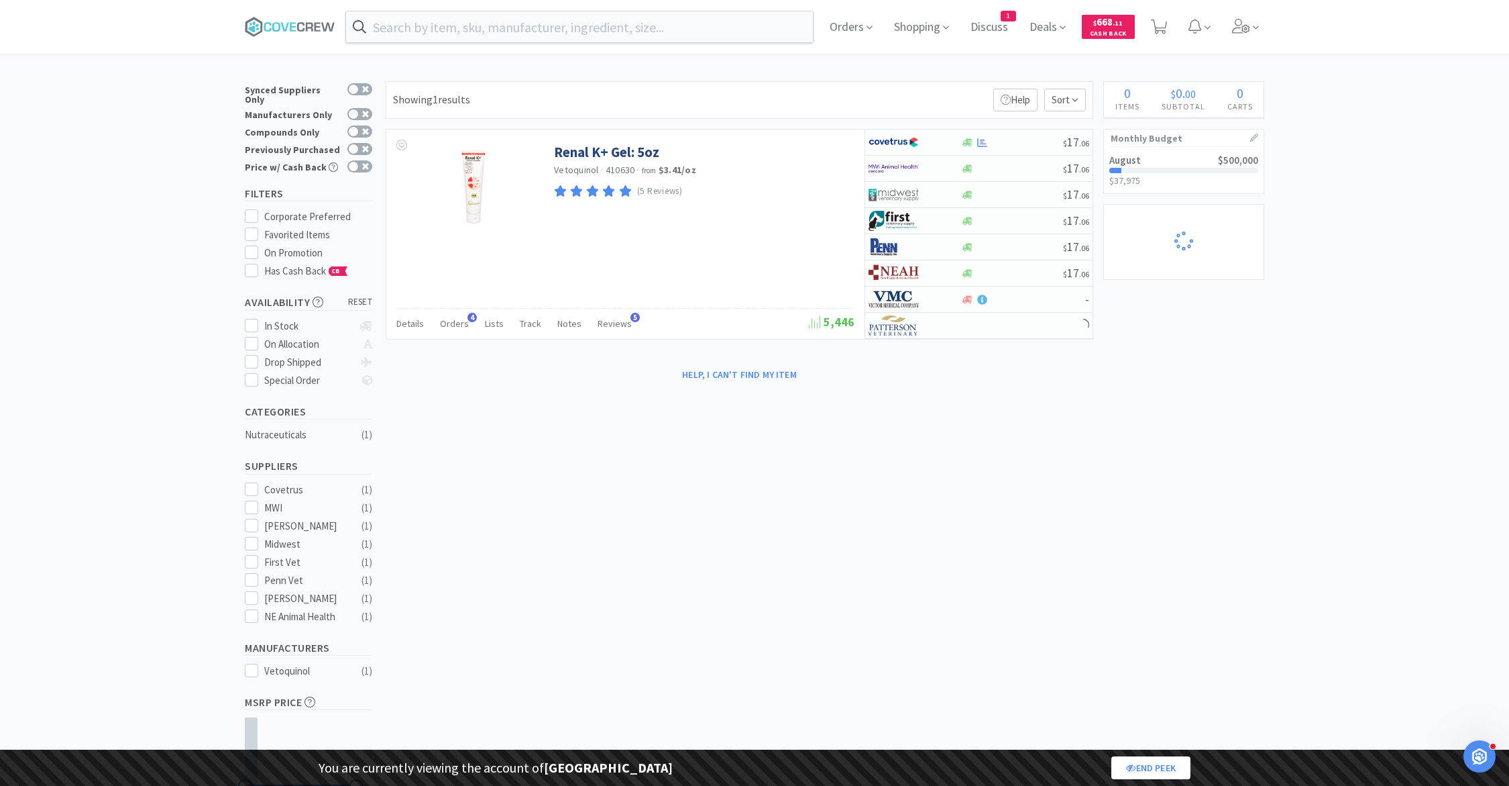
select select "1"
select select "2"
select select "1"
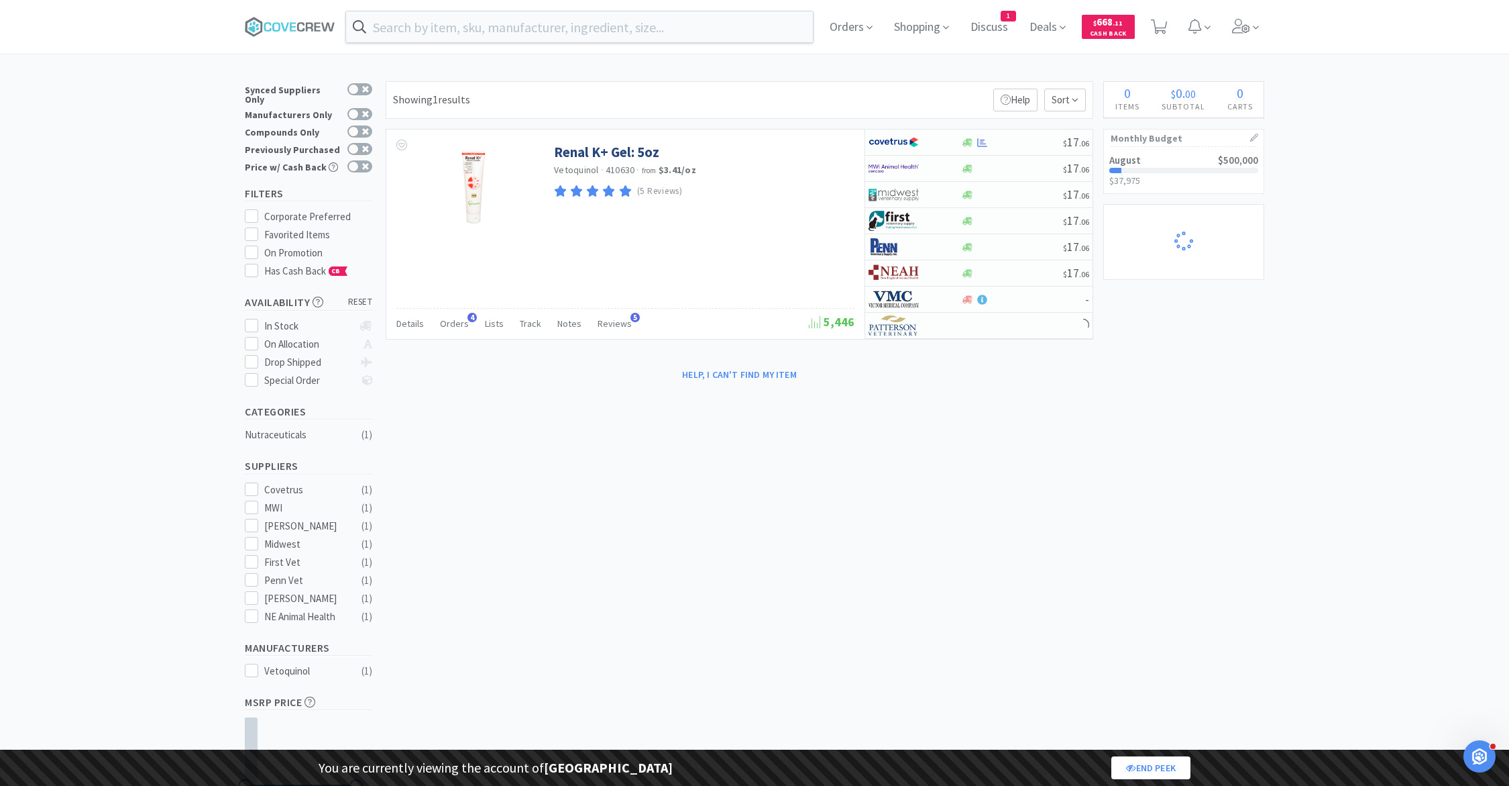
select select "1"
select select "2"
select select "1"
select select "2"
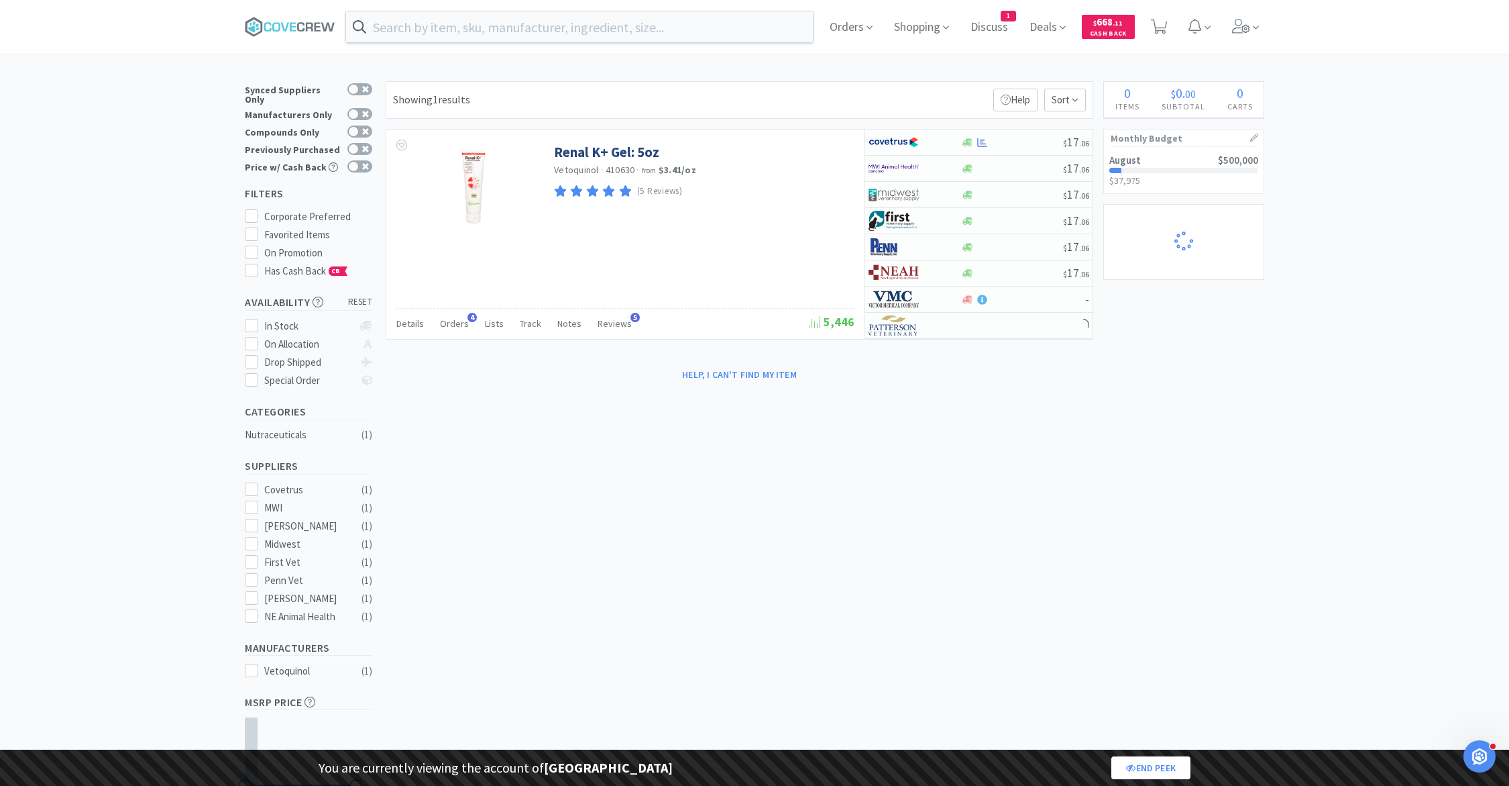
select select "1"
select select "3"
select select "1"
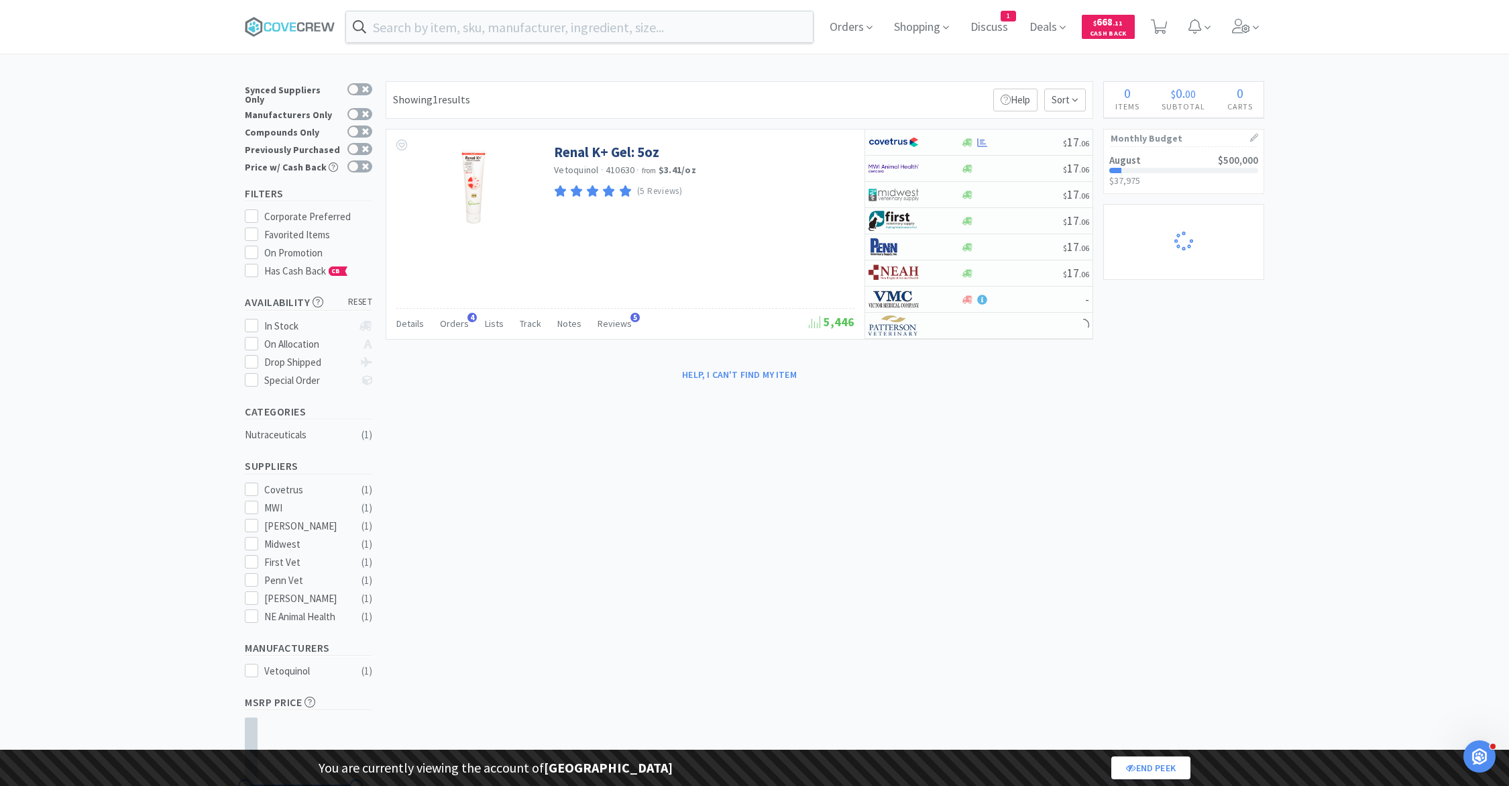
select select "1"
select select "5"
select select "2"
